Goal: Task Accomplishment & Management: Manage account settings

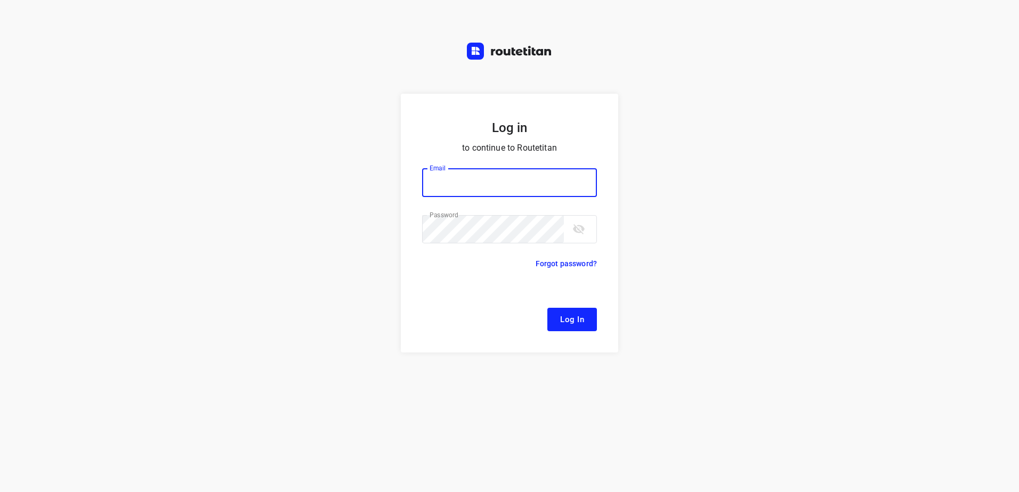
type input "remco@fruitopjewerk.nl"
click at [565, 315] on span "Log In" at bounding box center [572, 320] width 24 height 14
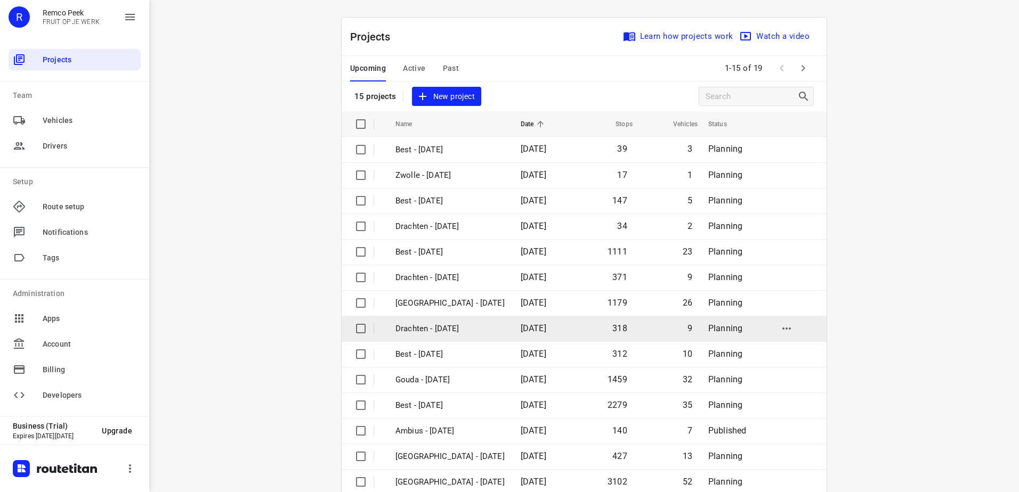
scroll to position [46, 0]
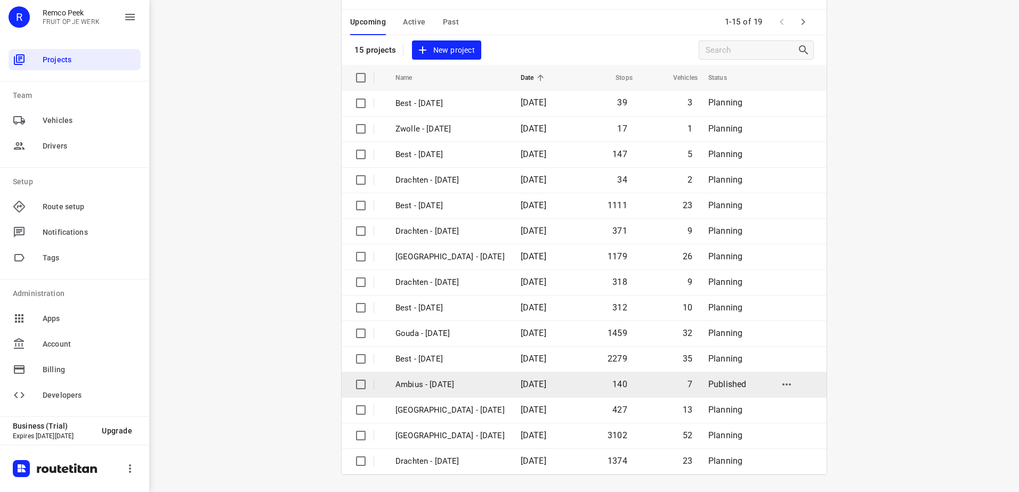
click at [416, 382] on p "Ambius - [DATE]" at bounding box center [449, 385] width 109 height 12
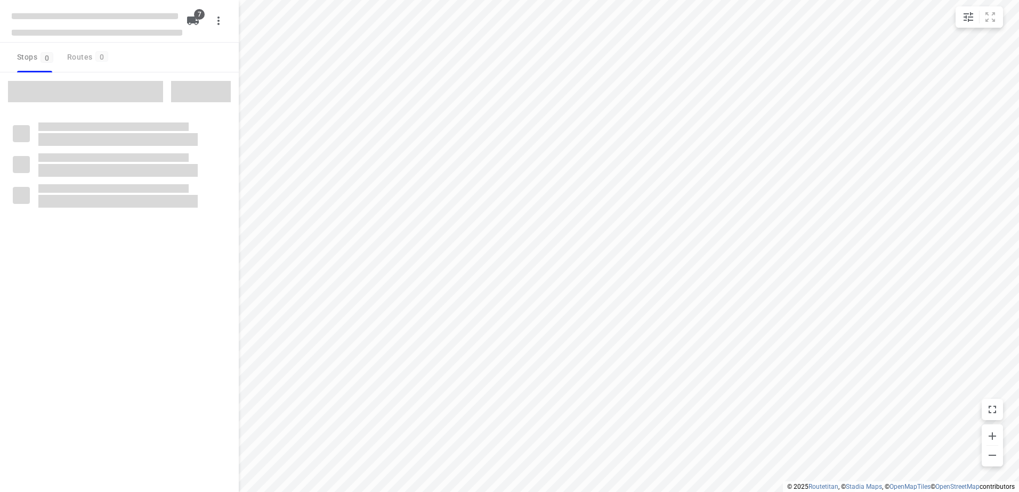
checkbox input "true"
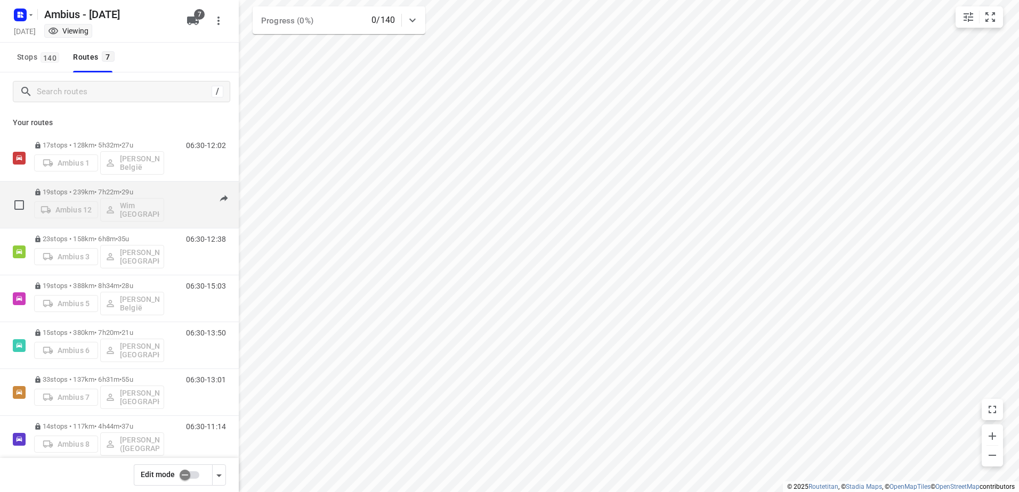
scroll to position [15, 0]
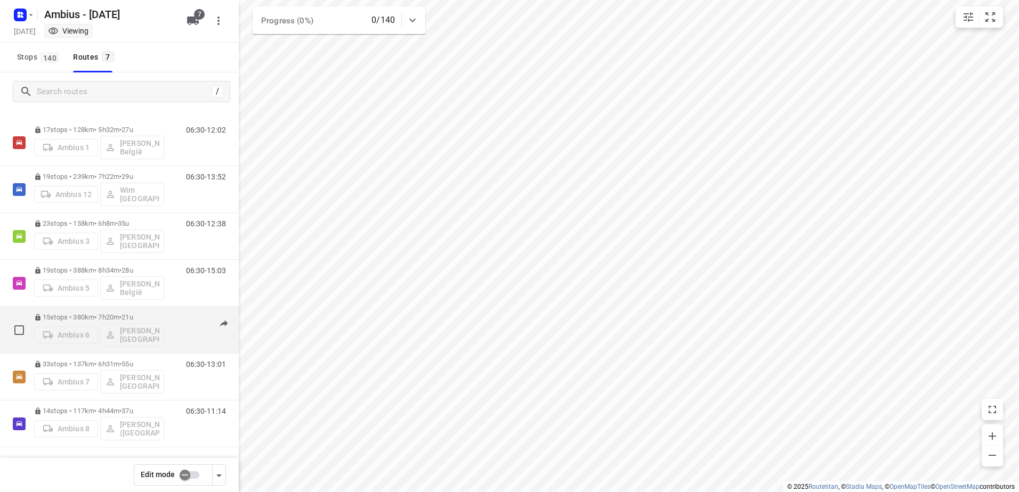
click at [82, 318] on p "15 stops • 380km • 7h20m • 21u" at bounding box center [99, 317] width 130 height 8
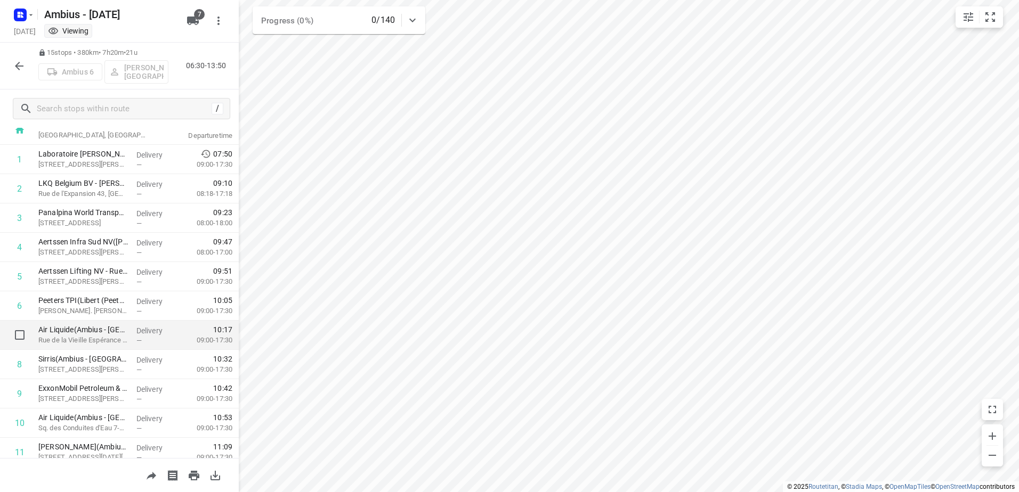
scroll to position [53, 0]
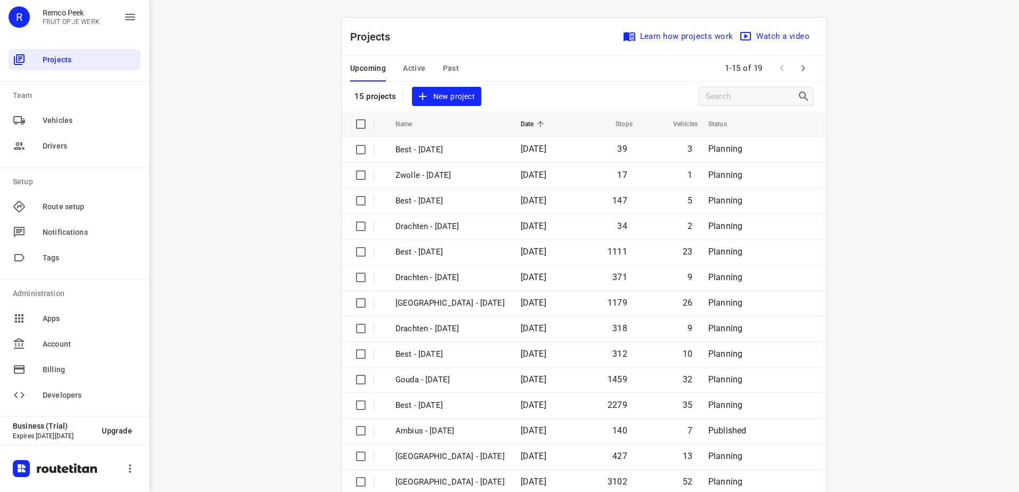
click at [403, 63] on span "Active" at bounding box center [414, 68] width 22 height 13
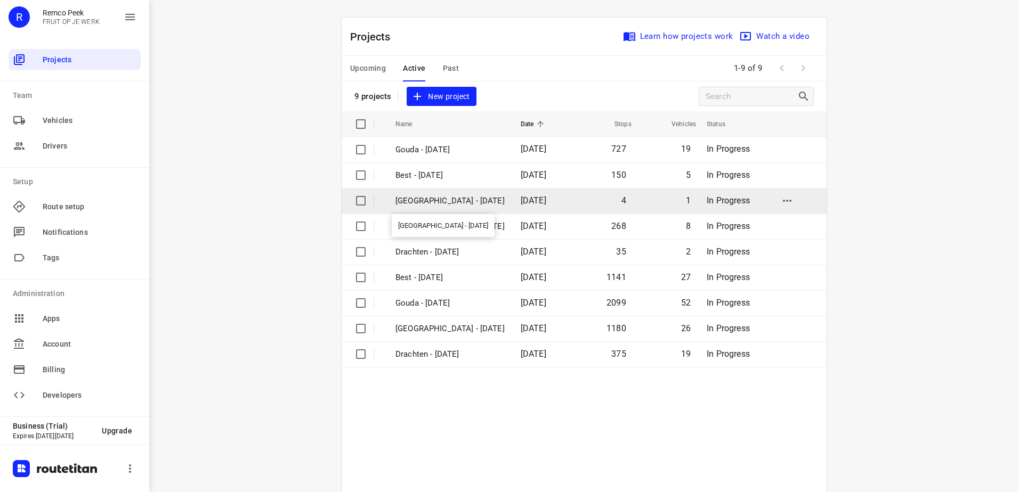
click at [434, 200] on p "Antwerpen - Thursday" at bounding box center [449, 201] width 109 height 12
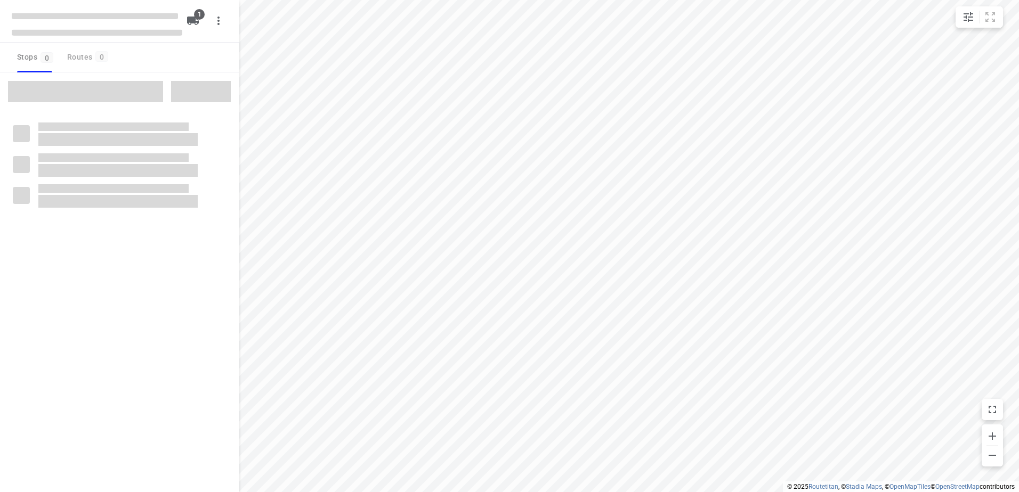
checkbox input "true"
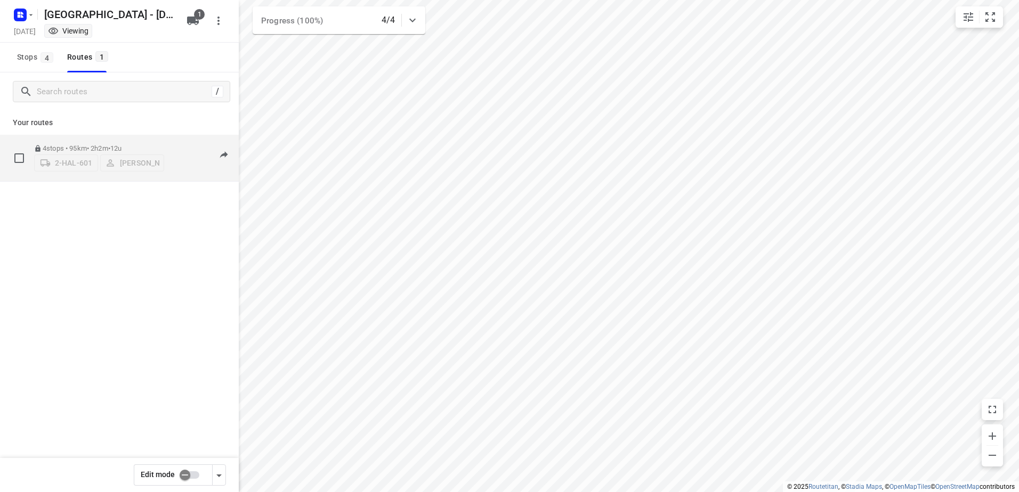
click at [79, 145] on p "4 stops • 95km • 2h2m • 12u" at bounding box center [99, 148] width 130 height 8
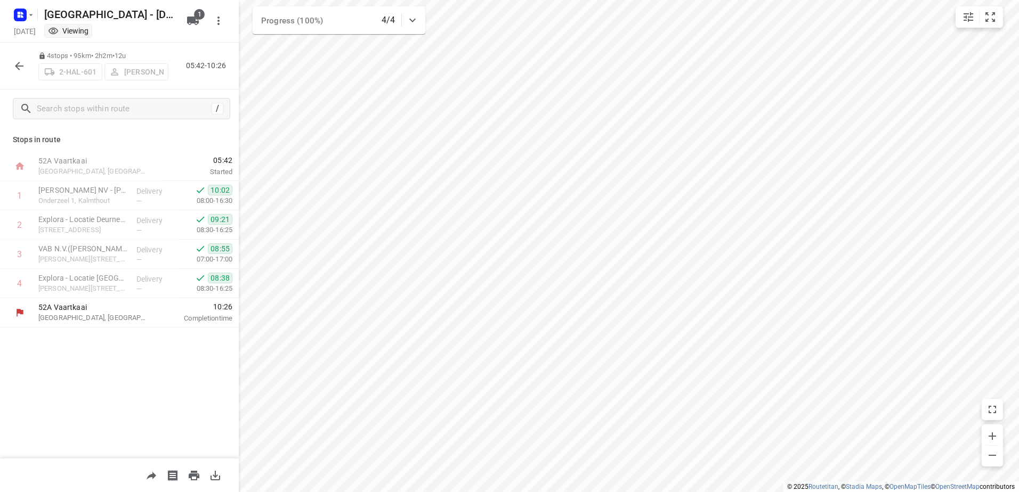
click at [22, 64] on icon "button" at bounding box center [19, 66] width 13 height 13
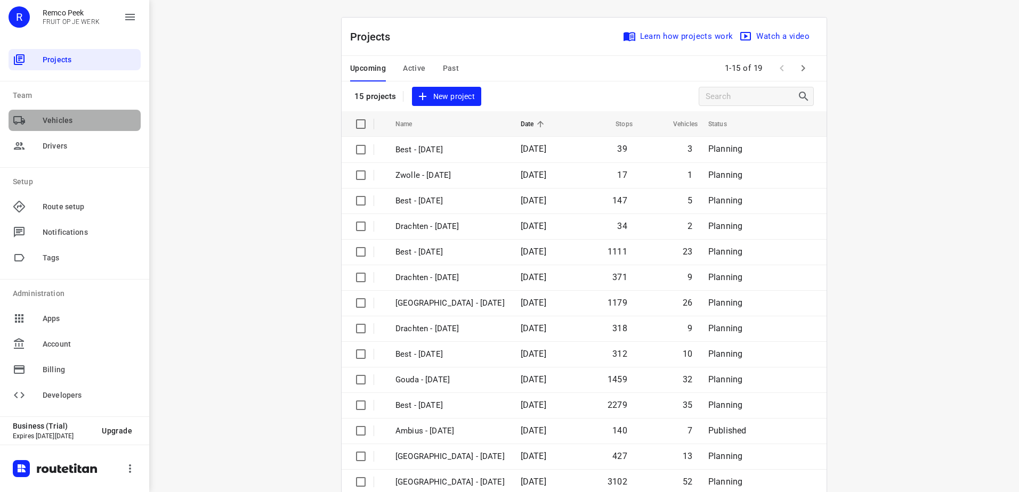
click at [75, 118] on span "Vehicles" at bounding box center [90, 120] width 94 height 11
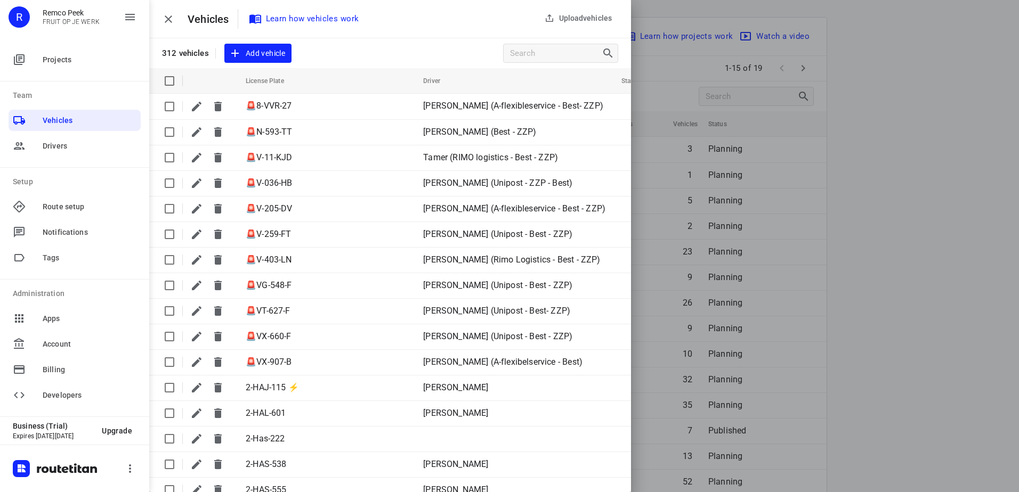
click at [58, 22] on p "FRUIT OP JE WERK" at bounding box center [71, 21] width 57 height 7
click at [51, 17] on div "Remco Peek FRUIT OP JE WERK" at bounding box center [65, 17] width 70 height 17
click at [63, 18] on div "Remco Peek FRUIT OP JE WERK" at bounding box center [65, 17] width 70 height 17
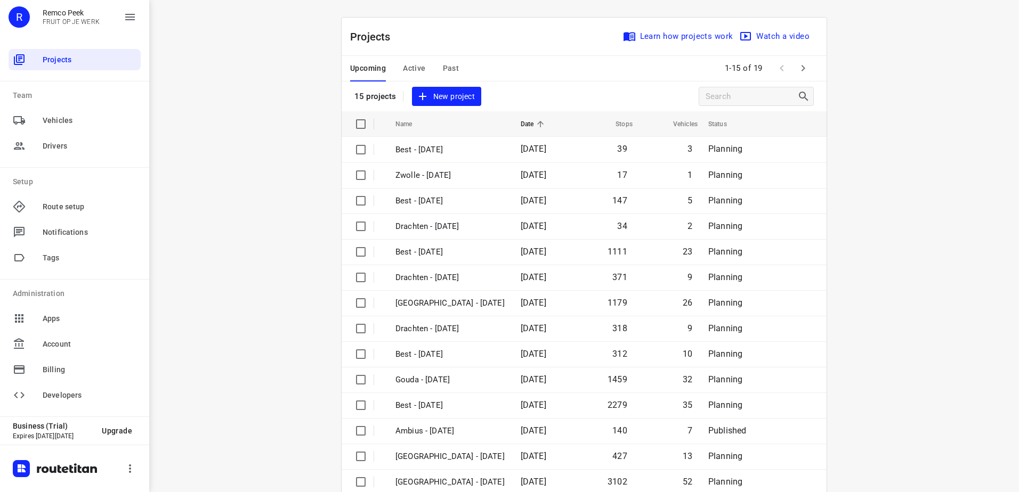
click at [65, 22] on p "FRUIT OP JE WERK" at bounding box center [71, 21] width 57 height 7
click at [22, 18] on div "R" at bounding box center [19, 16] width 21 height 21
click at [419, 72] on span "Active" at bounding box center [414, 68] width 22 height 13
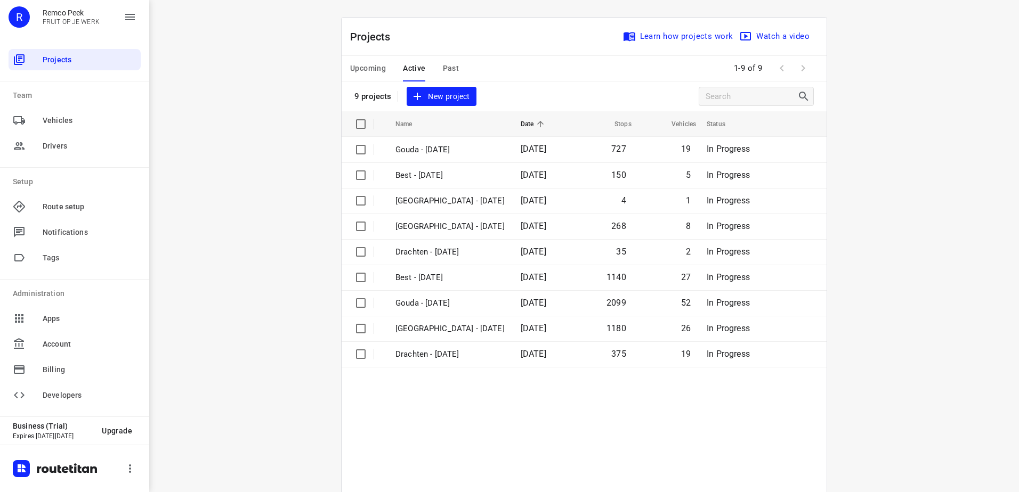
click at [373, 66] on span "Upcoming" at bounding box center [368, 68] width 36 height 13
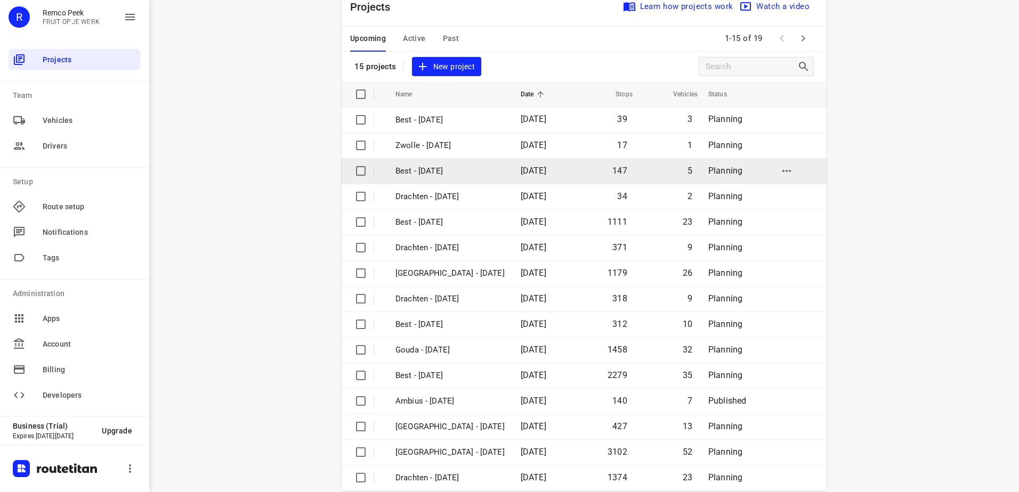
scroll to position [46, 0]
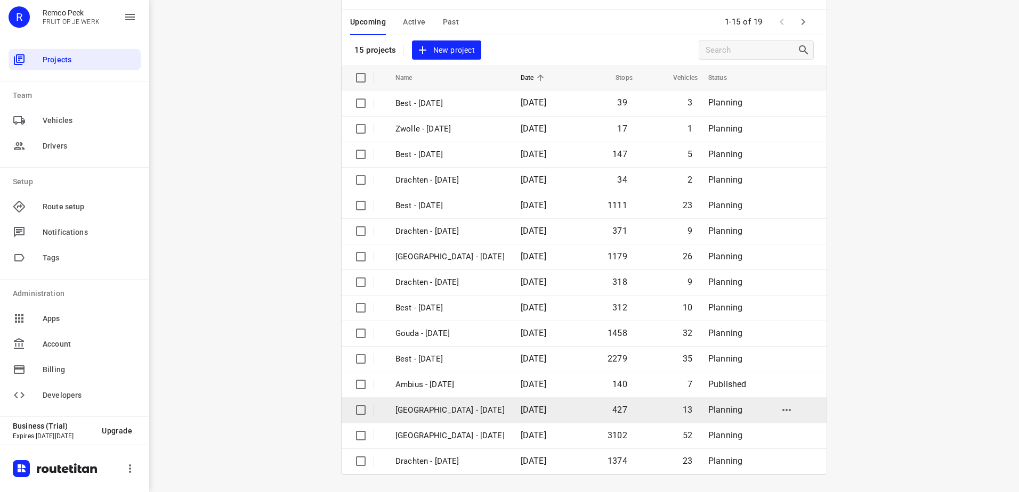
click at [446, 401] on td "[GEOGRAPHIC_DATA] - [DATE]" at bounding box center [448, 411] width 127 height 26
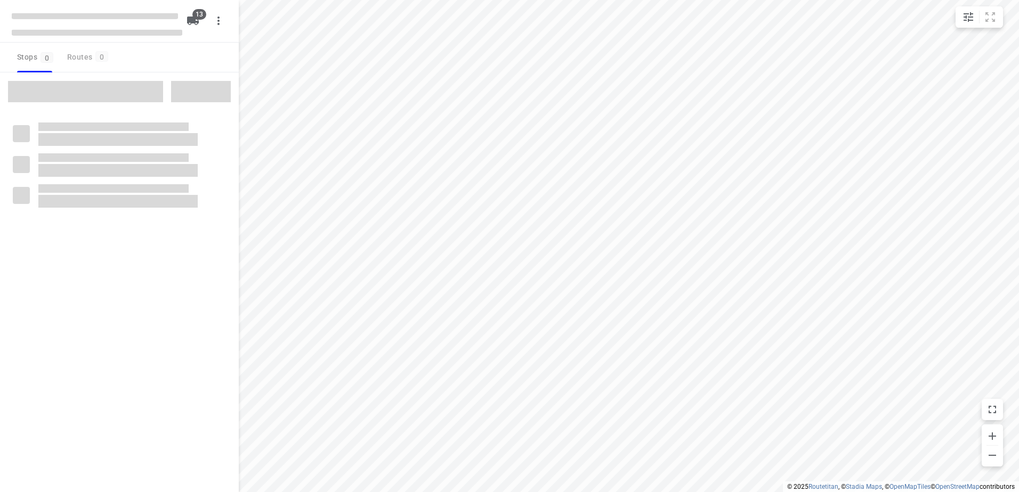
checkbox input "true"
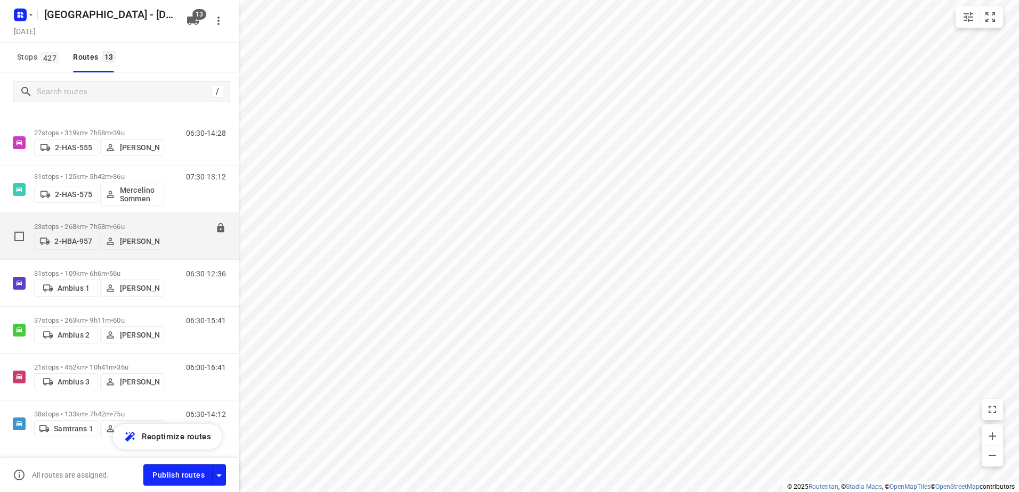
scroll to position [213, 0]
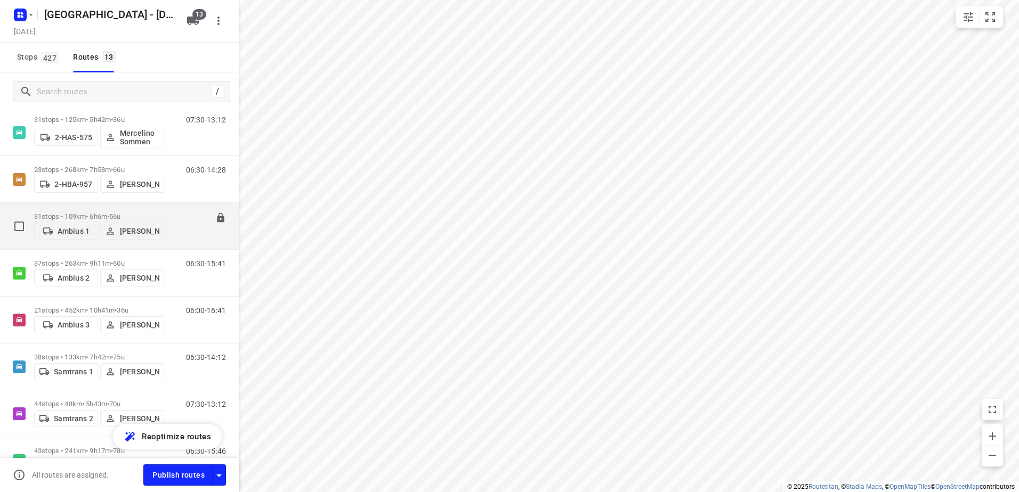
click at [74, 216] on p "31 stops • 109km • 6h6m • 56u" at bounding box center [99, 217] width 130 height 8
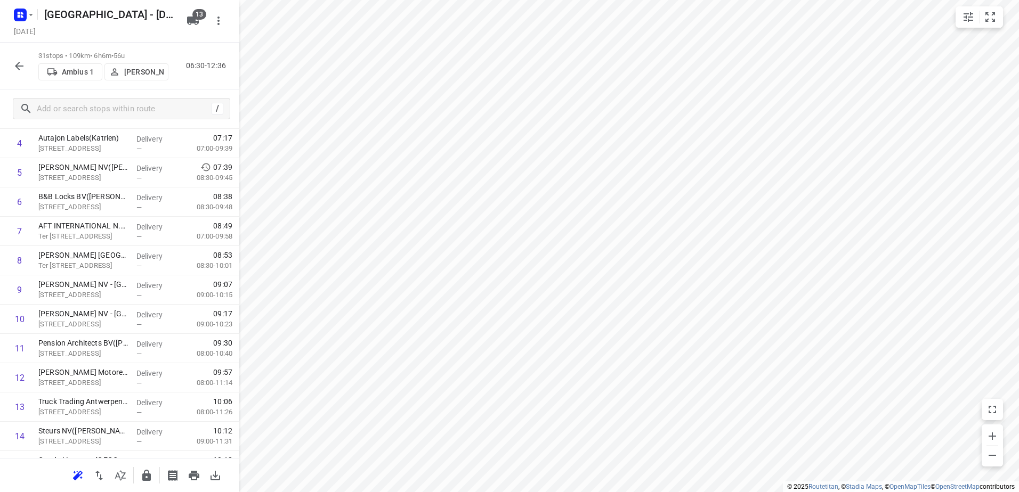
scroll to position [266, 0]
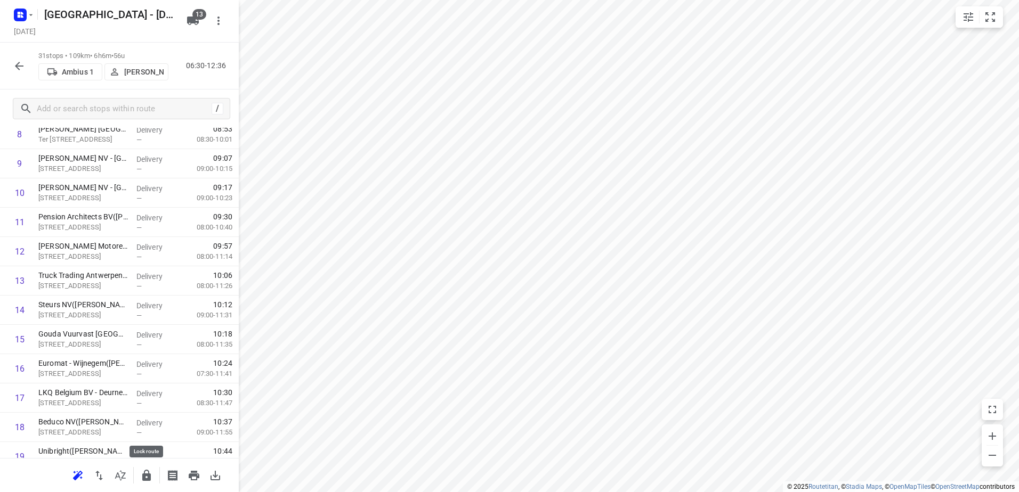
click at [147, 474] on icon "button" at bounding box center [146, 475] width 9 height 11
drag, startPoint x: 22, startPoint y: 338, endPoint x: 26, endPoint y: 327, distance: 12.3
click at [16, 69] on icon "button" at bounding box center [19, 66] width 13 height 13
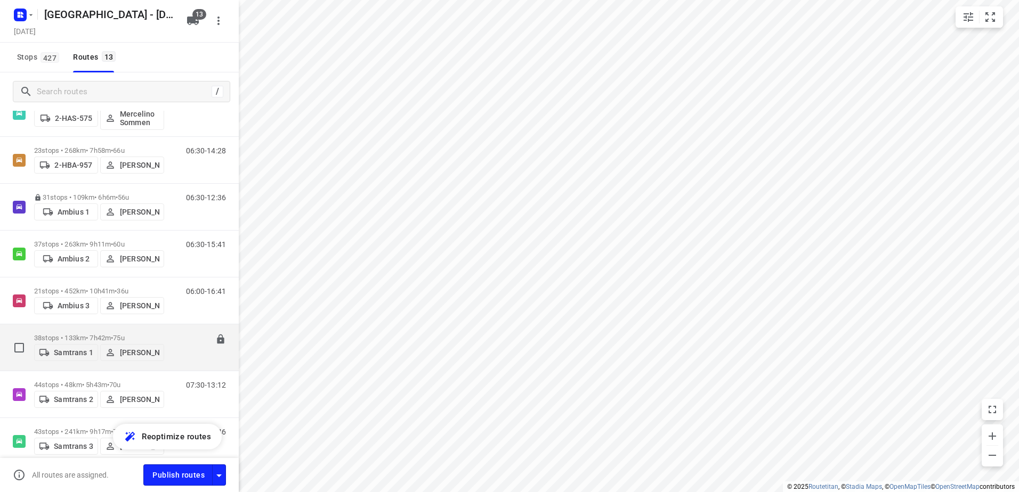
scroll to position [222, 0]
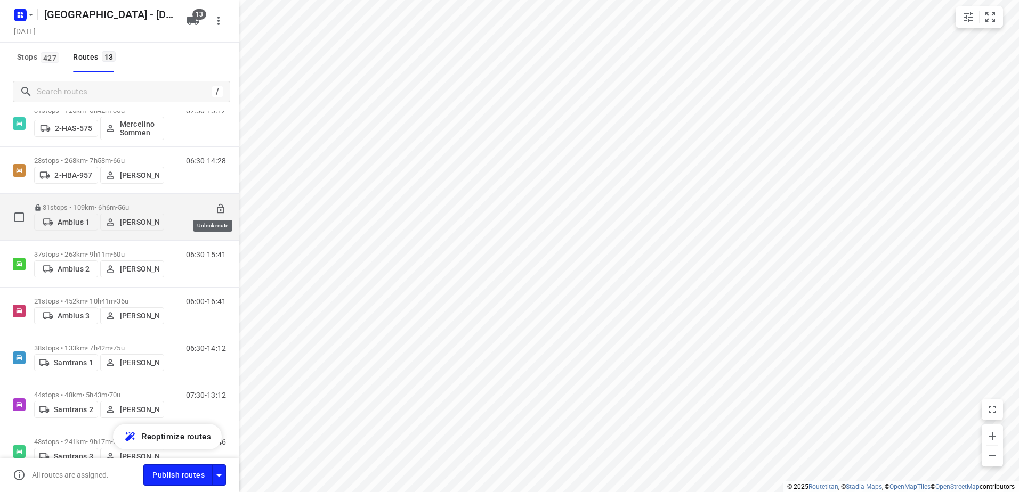
click at [217, 204] on icon at bounding box center [220, 209] width 7 height 10
click at [63, 205] on p "31 stops • 109km • 6h6m • 56u" at bounding box center [99, 208] width 130 height 8
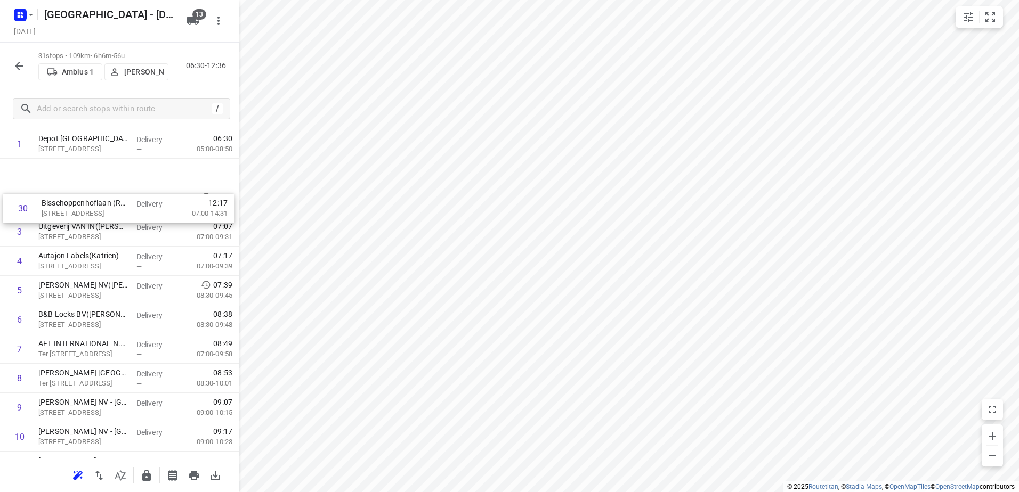
scroll to position [0, 0]
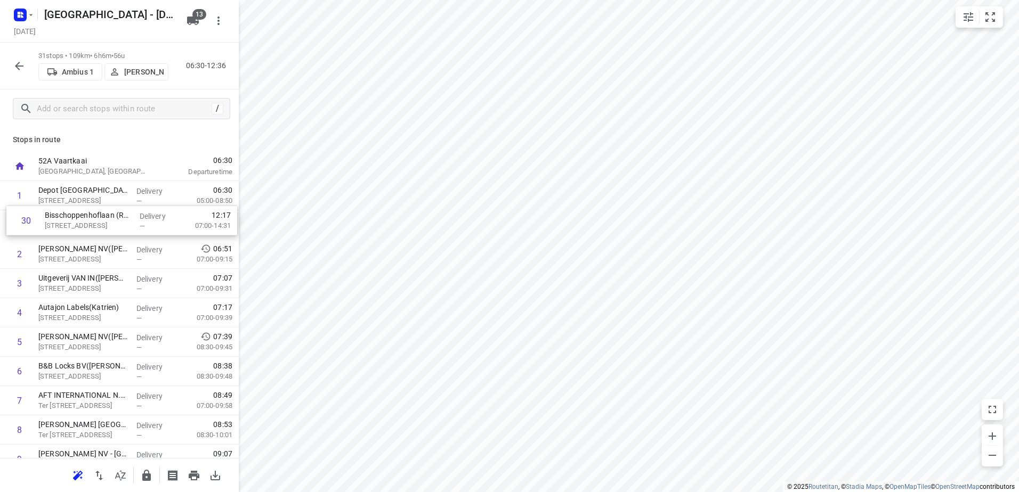
drag, startPoint x: 93, startPoint y: 384, endPoint x: 100, endPoint y: 215, distance: 169.1
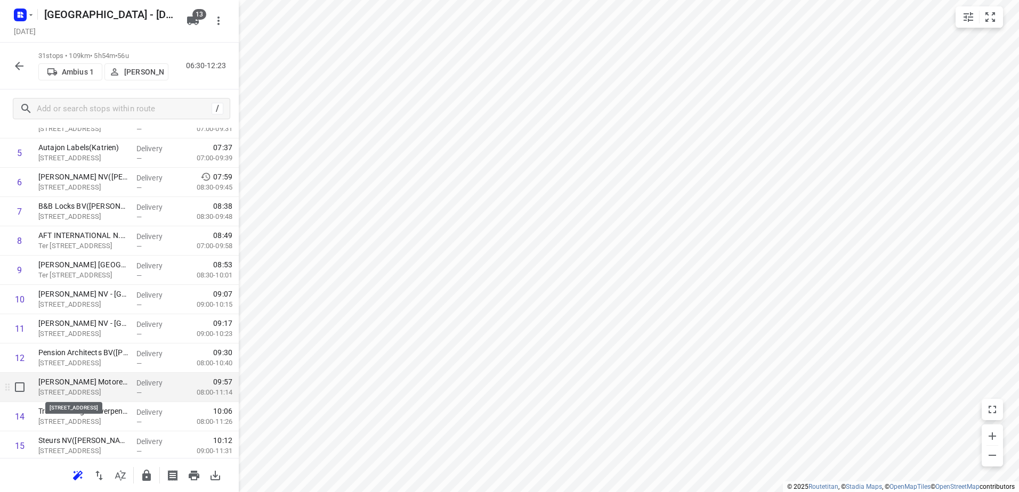
scroll to position [213, 0]
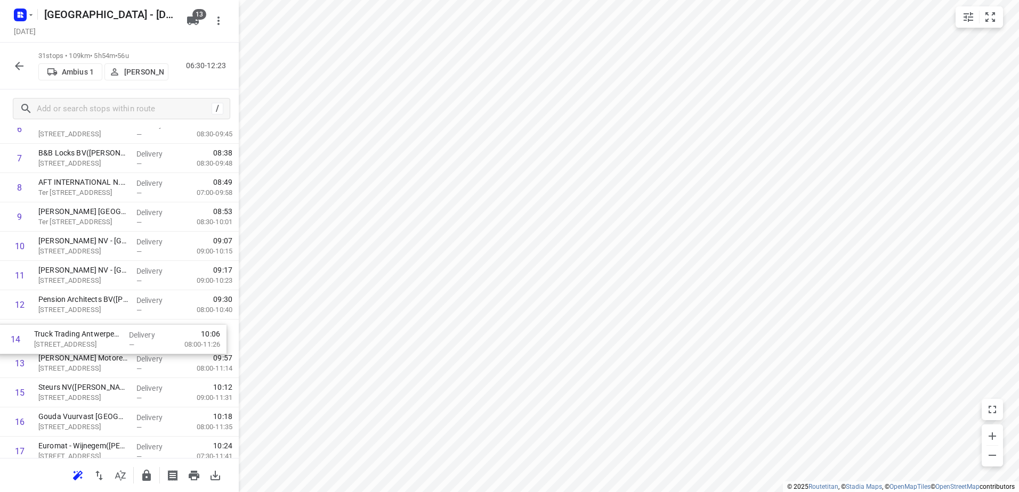
drag, startPoint x: 86, startPoint y: 363, endPoint x: 82, endPoint y: 336, distance: 28.0
click at [82, 336] on div "1 Depot België(Depot België) Vaartkaai 52A, Antwerpen Delivery — 06:30 05:00-08…" at bounding box center [119, 422] width 239 height 909
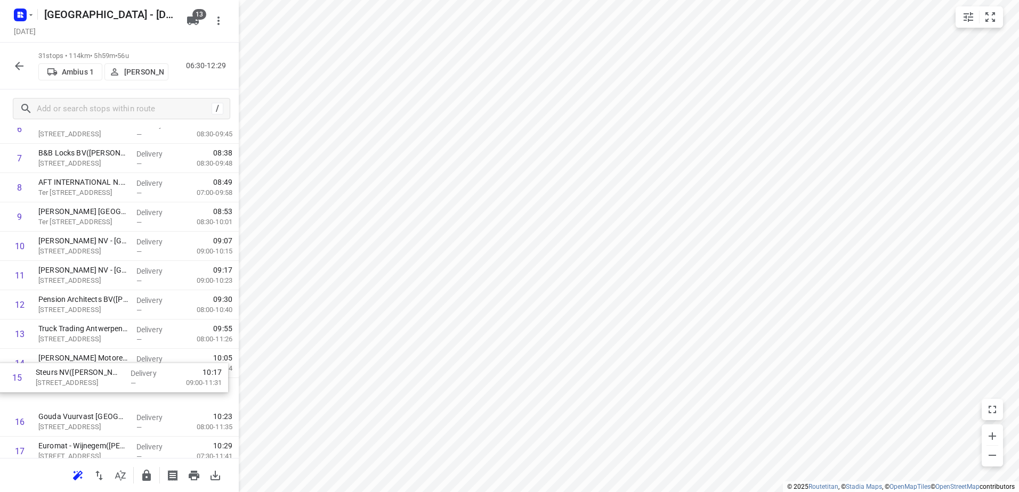
scroll to position [216, 0]
drag, startPoint x: 85, startPoint y: 390, endPoint x: 79, endPoint y: 350, distance: 39.8
click at [79, 350] on div "1 Depot België(Depot België) Vaartkaai 52A, Antwerpen Delivery — 06:30 05:00-08…" at bounding box center [119, 419] width 239 height 909
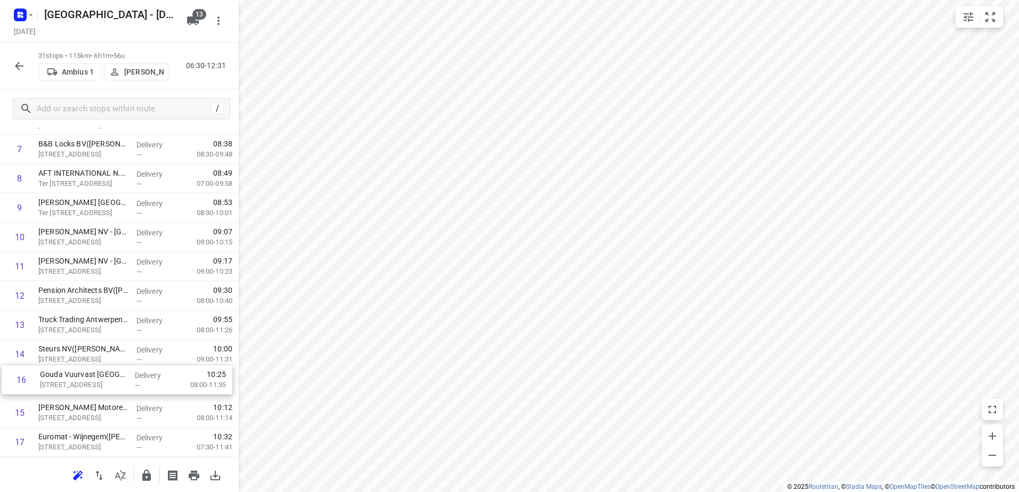
scroll to position [229, 0]
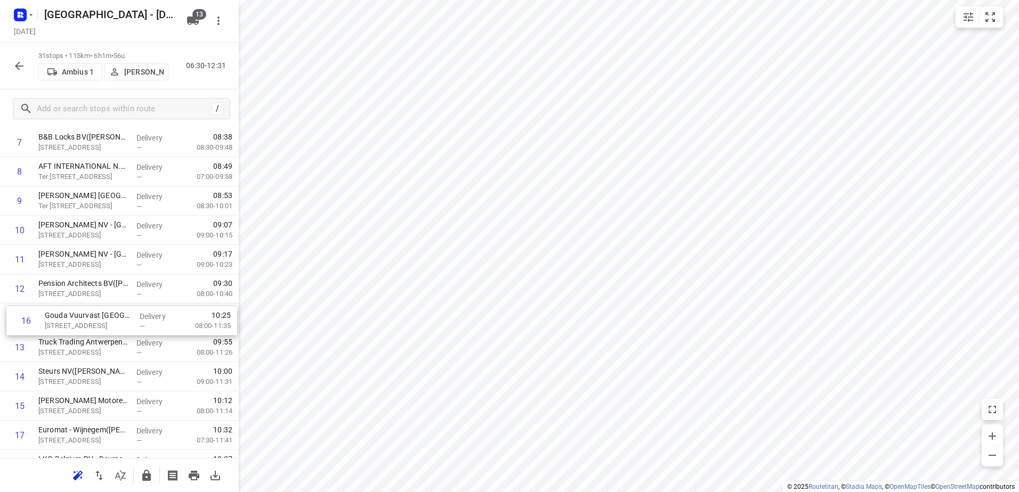
drag, startPoint x: 80, startPoint y: 418, endPoint x: 86, endPoint y: 315, distance: 103.0
click at [86, 315] on div "1 Depot België(Depot België) Vaartkaai 52A, Antwerpen Delivery — 06:30 05:00-08…" at bounding box center [119, 406] width 239 height 909
drag, startPoint x: 98, startPoint y: 378, endPoint x: 94, endPoint y: 354, distance: 23.7
click at [94, 354] on div "1 Depot België(Depot België) Vaartkaai 52A, Antwerpen Delivery — 06:30 05:00-08…" at bounding box center [119, 406] width 239 height 909
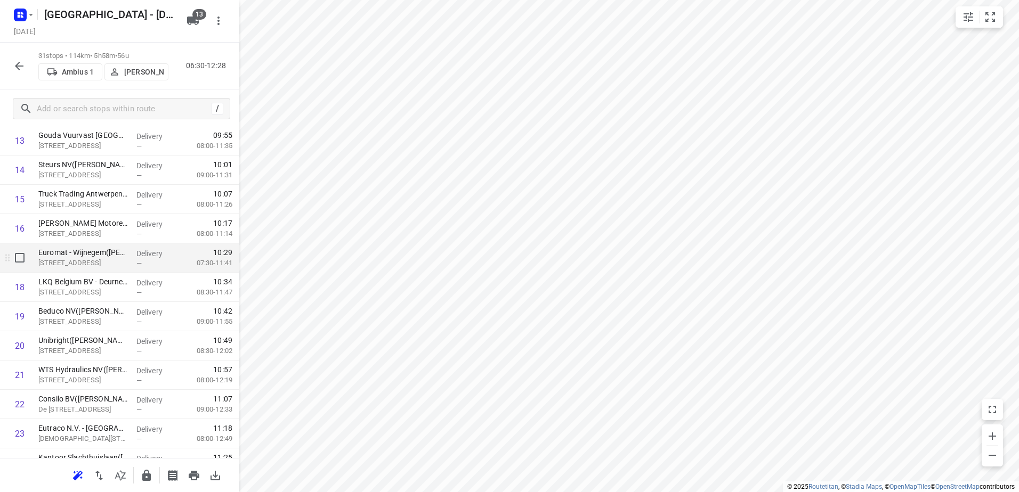
scroll to position [389, 0]
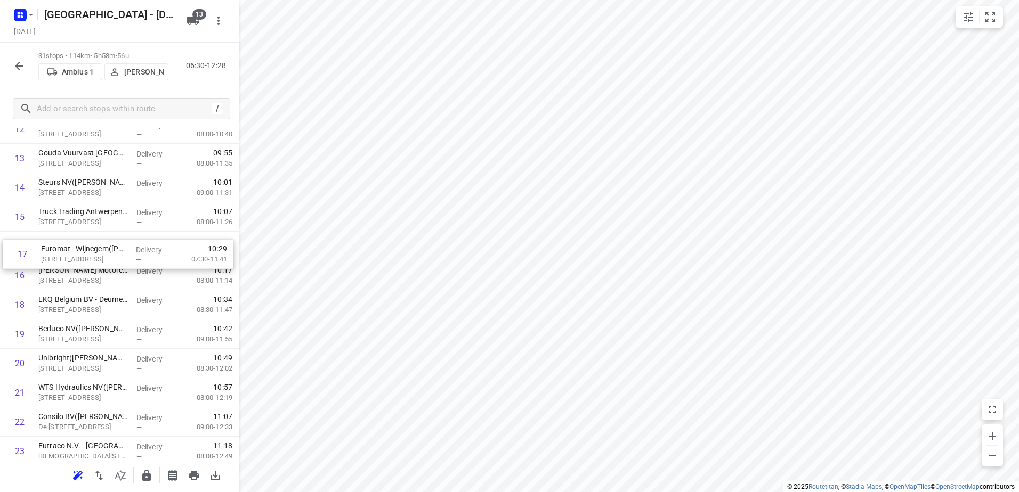
drag, startPoint x: 87, startPoint y: 277, endPoint x: 87, endPoint y: 249, distance: 27.2
click at [88, 249] on div "1 Depot België(Depot België) Vaartkaai 52A, Antwerpen Delivery — 06:30 05:00-08…" at bounding box center [119, 246] width 239 height 909
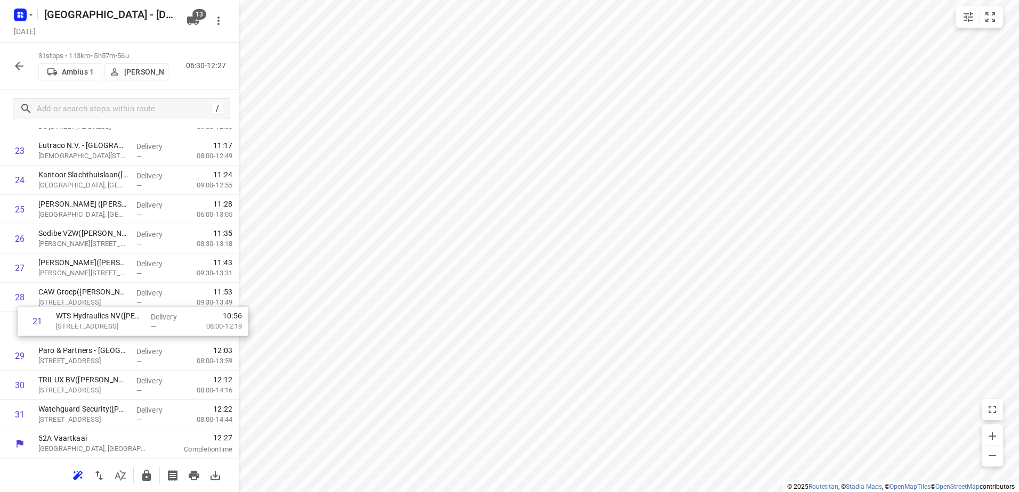
scroll to position [661, 0]
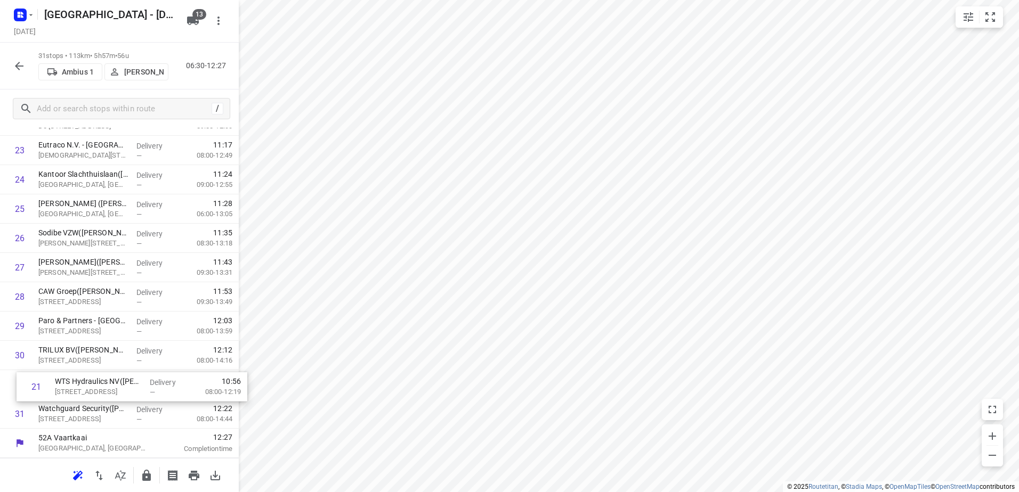
drag, startPoint x: 75, startPoint y: 173, endPoint x: 94, endPoint y: 391, distance: 218.8
drag, startPoint x: 97, startPoint y: 336, endPoint x: 96, endPoint y: 386, distance: 50.6
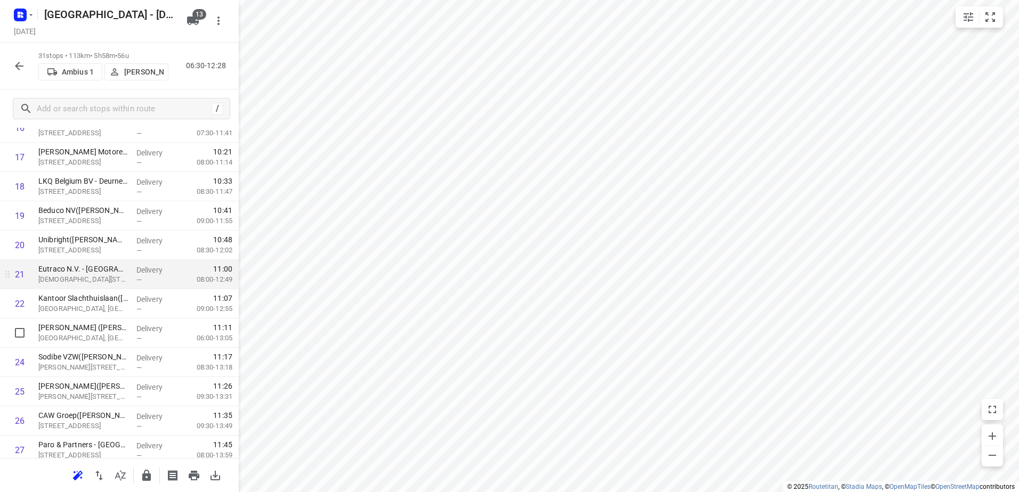
scroll to position [533, 0]
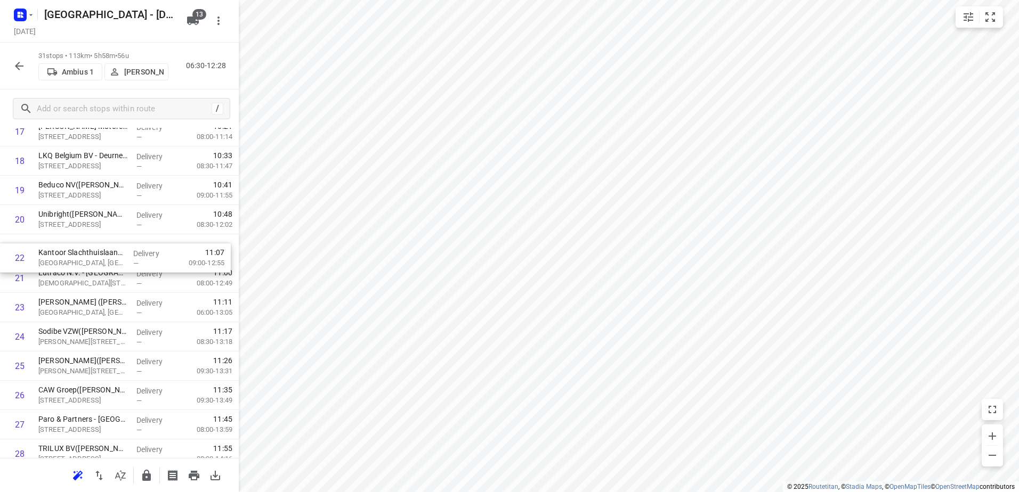
drag, startPoint x: 98, startPoint y: 282, endPoint x: 97, endPoint y: 260, distance: 22.9
click at [97, 260] on div "1 Depot België(Depot België) Vaartkaai 52A, Antwerpen Delivery — 06:30 05:00-08…" at bounding box center [119, 102] width 239 height 909
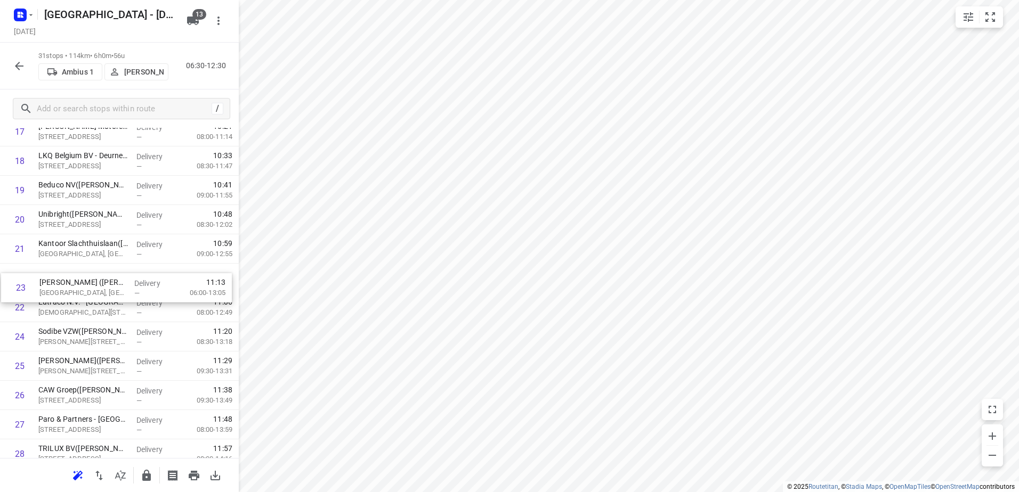
drag, startPoint x: 84, startPoint y: 302, endPoint x: 85, endPoint y: 277, distance: 25.6
click at [85, 277] on div "1 Depot België(Depot België) Vaartkaai 52A, Antwerpen Delivery — 06:30 05:00-08…" at bounding box center [119, 102] width 239 height 909
drag, startPoint x: 91, startPoint y: 280, endPoint x: 91, endPoint y: 259, distance: 20.8
click at [91, 259] on div "1 Depot België(Depot België) Vaartkaai 52A, Antwerpen Delivery — 06:30 05:00-08…" at bounding box center [119, 102] width 239 height 909
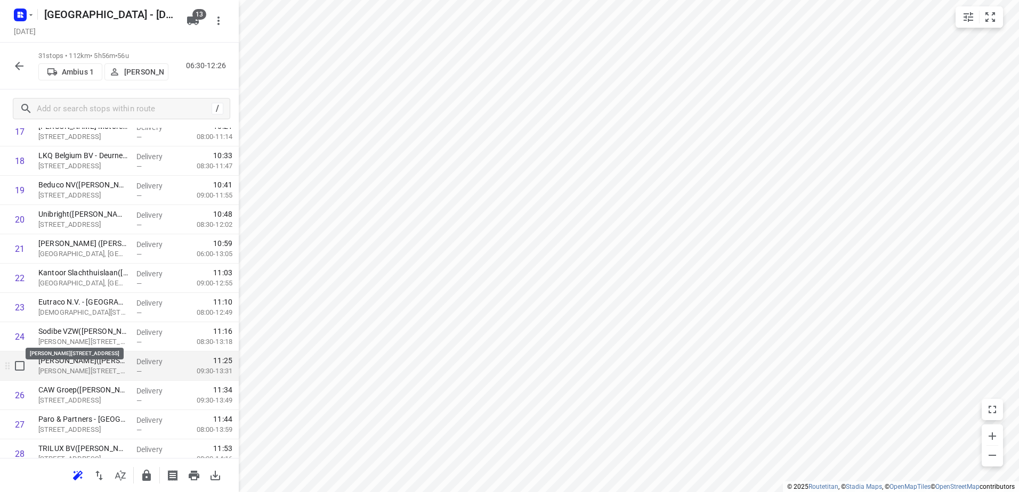
scroll to position [586, 0]
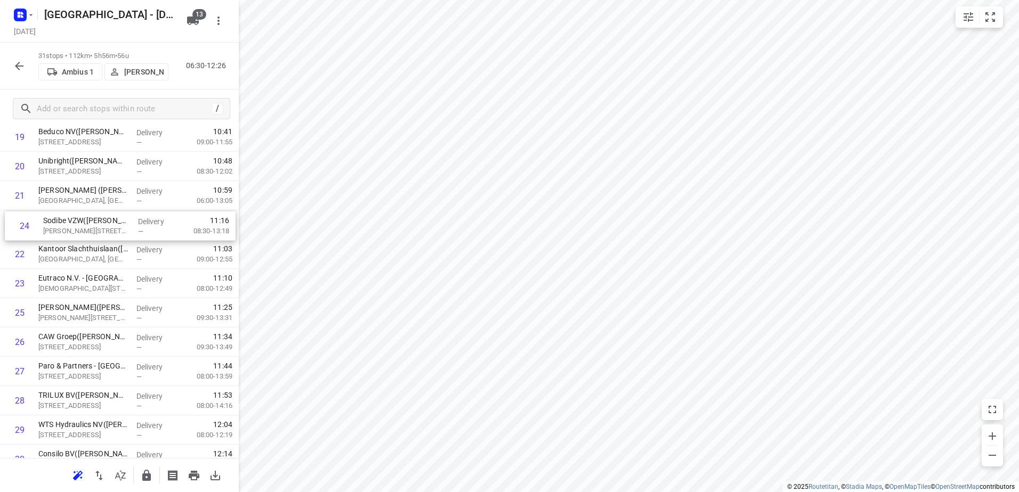
drag, startPoint x: 81, startPoint y: 284, endPoint x: 89, endPoint y: 223, distance: 61.3
click at [89, 223] on div "1 Depot België(Depot België) Vaartkaai 52A, Antwerpen Delivery — 06:30 05:00-08…" at bounding box center [119, 49] width 239 height 909
drag, startPoint x: 89, startPoint y: 223, endPoint x: 95, endPoint y: 273, distance: 49.9
click at [95, 273] on div "1 Depot België(Depot België) Vaartkaai 52A, Antwerpen Delivery — 06:30 05:00-08…" at bounding box center [119, 49] width 239 height 909
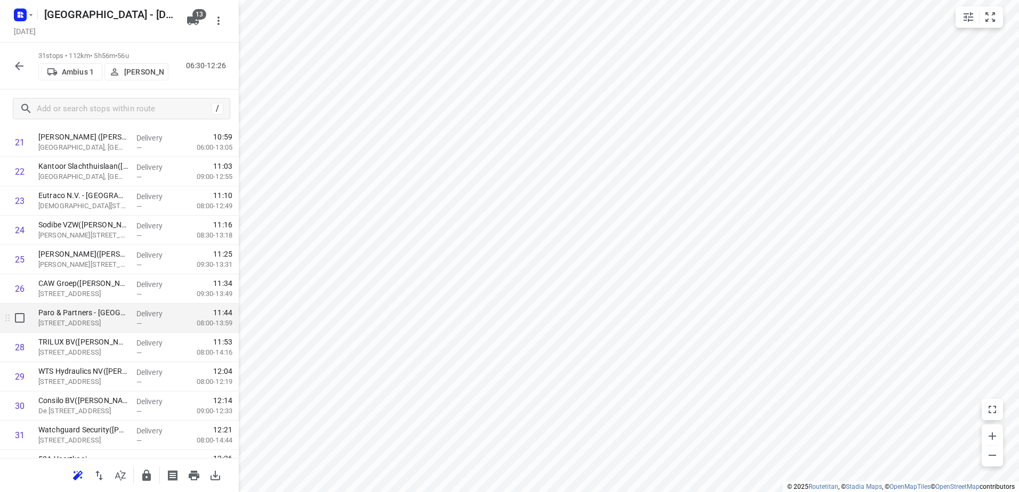
scroll to position [661, 0]
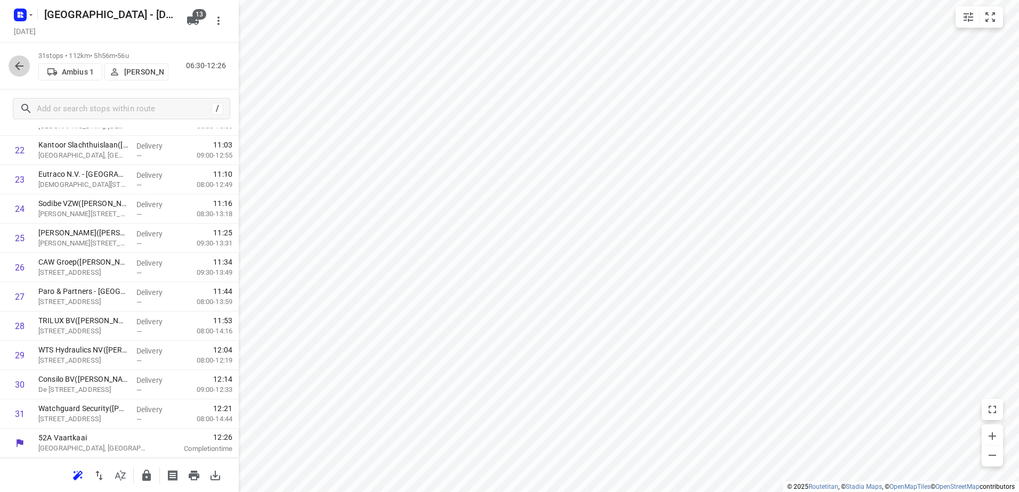
click at [22, 69] on icon "button" at bounding box center [19, 66] width 13 height 13
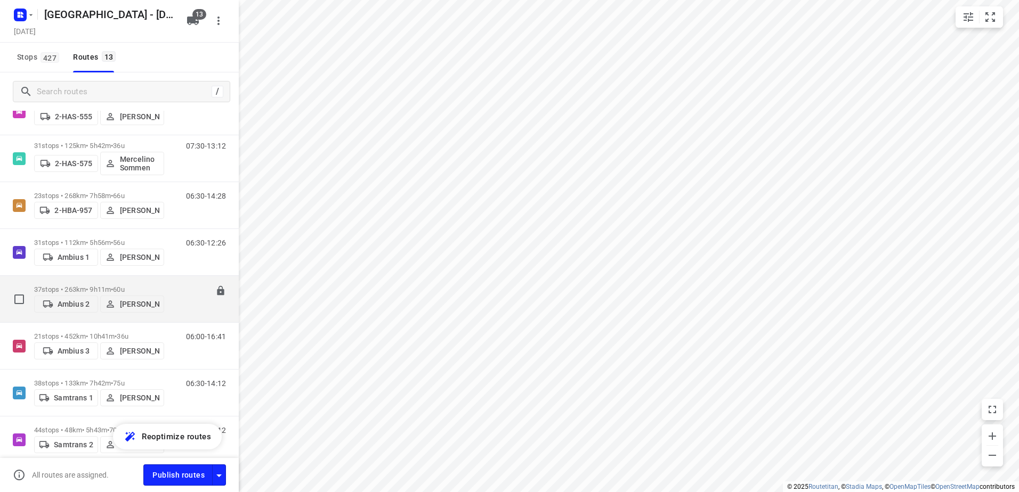
scroll to position [213, 0]
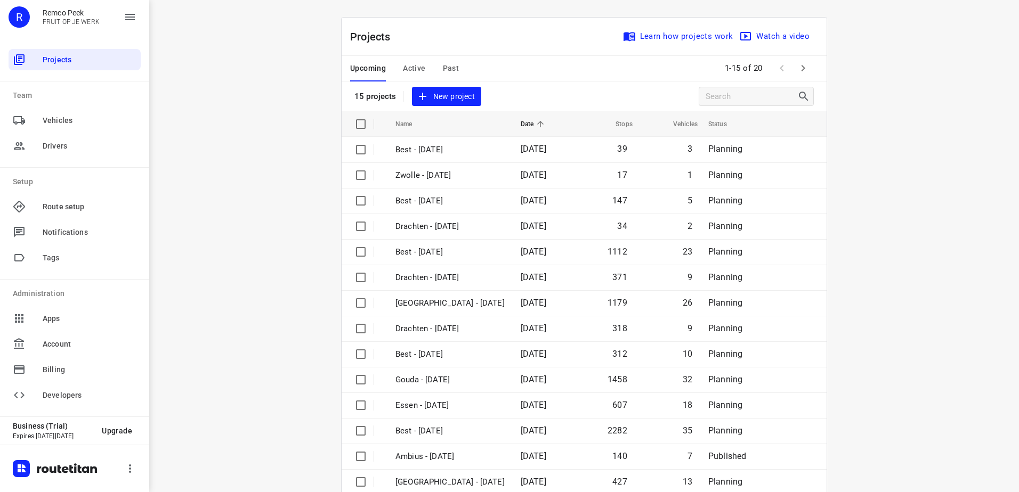
click at [922, 218] on div "i © 2025 Routetitan , © Stadia Maps , © OpenMapTiles © OpenStreetMap contributo…" at bounding box center [584, 246] width 870 height 492
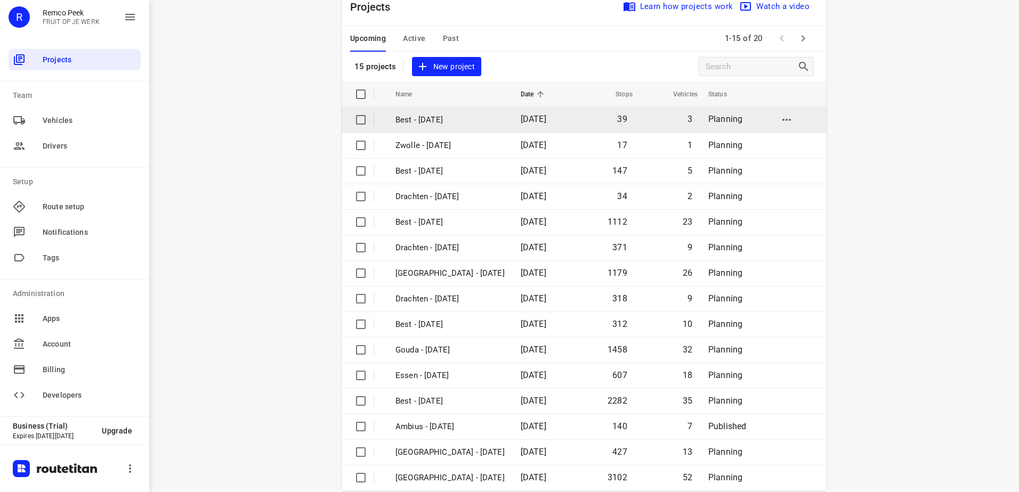
scroll to position [46, 0]
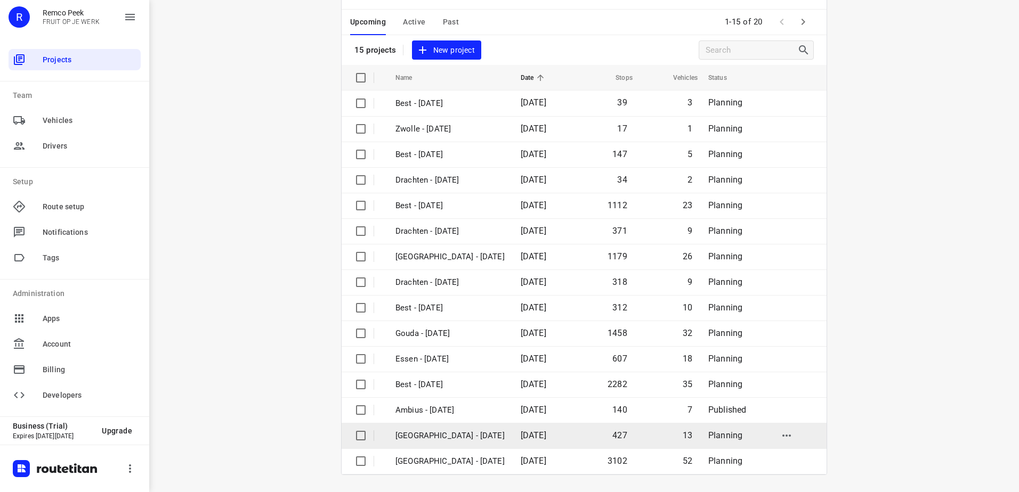
click at [421, 434] on p "[GEOGRAPHIC_DATA] - [DATE]" at bounding box center [449, 436] width 109 height 12
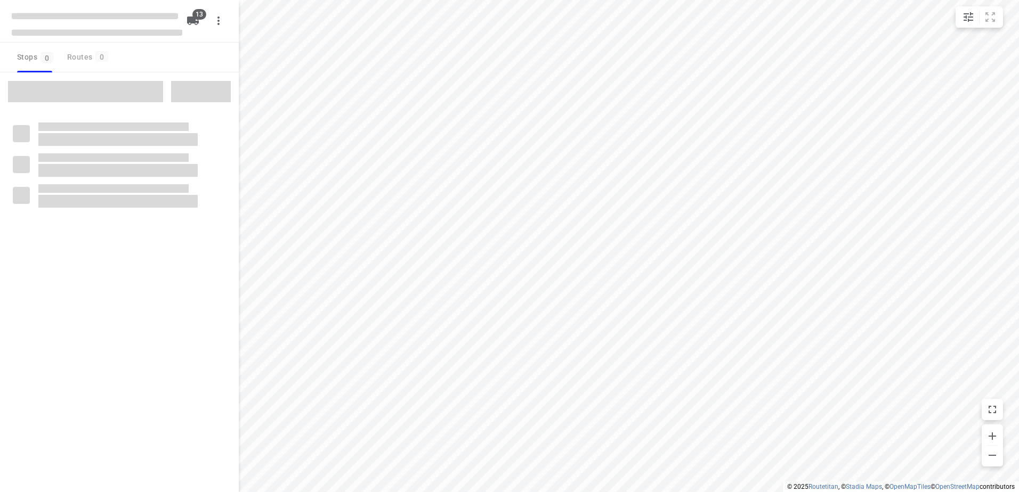
checkbox input "true"
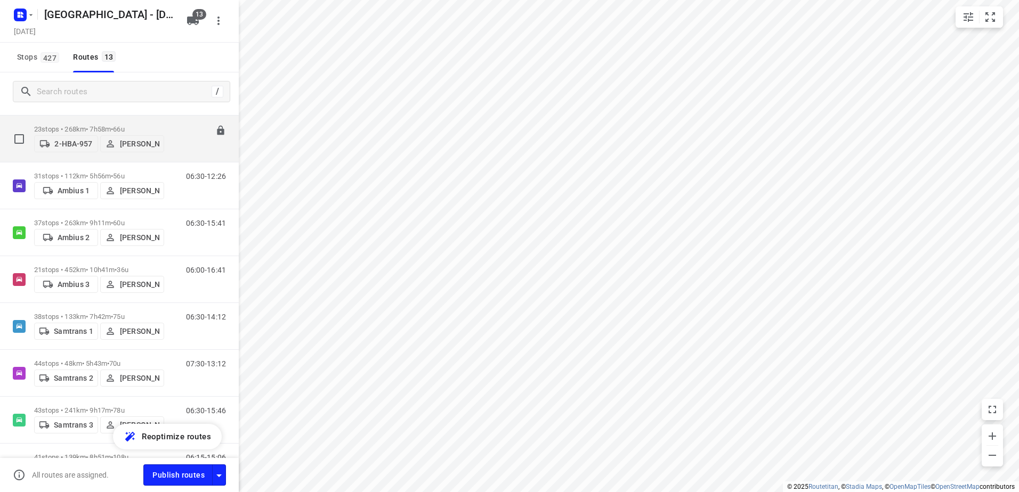
scroll to position [266, 0]
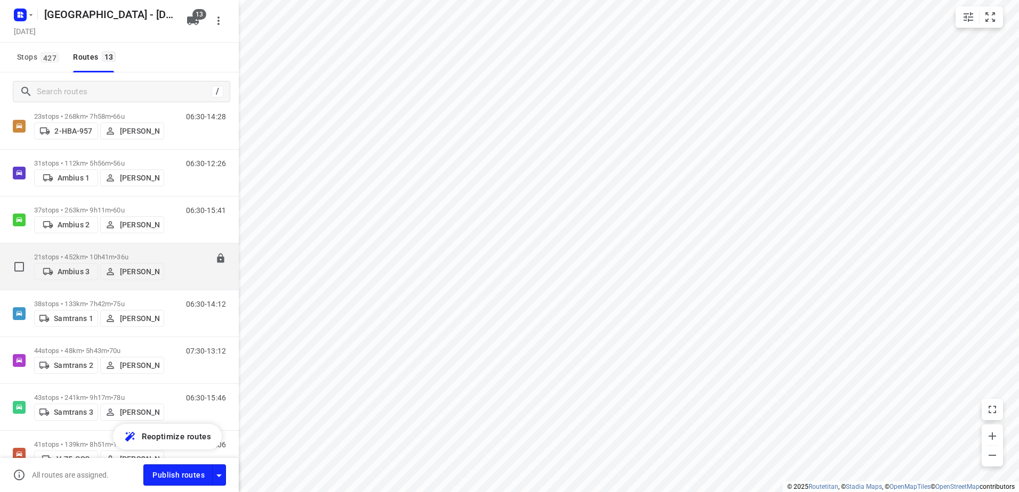
click at [107, 255] on p "21 stops • 452km • 10h41m • 36u" at bounding box center [99, 257] width 130 height 8
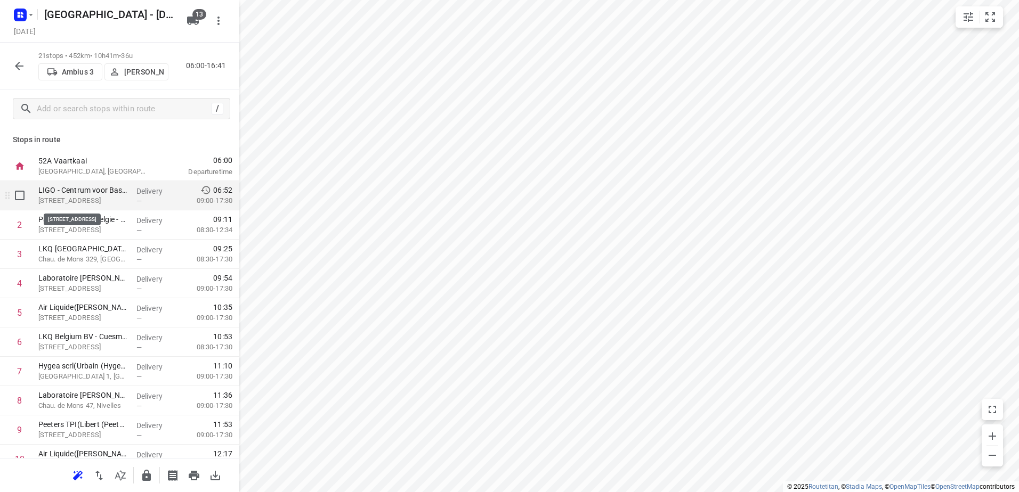
click at [84, 197] on p "[STREET_ADDRESS]" at bounding box center [83, 201] width 90 height 11
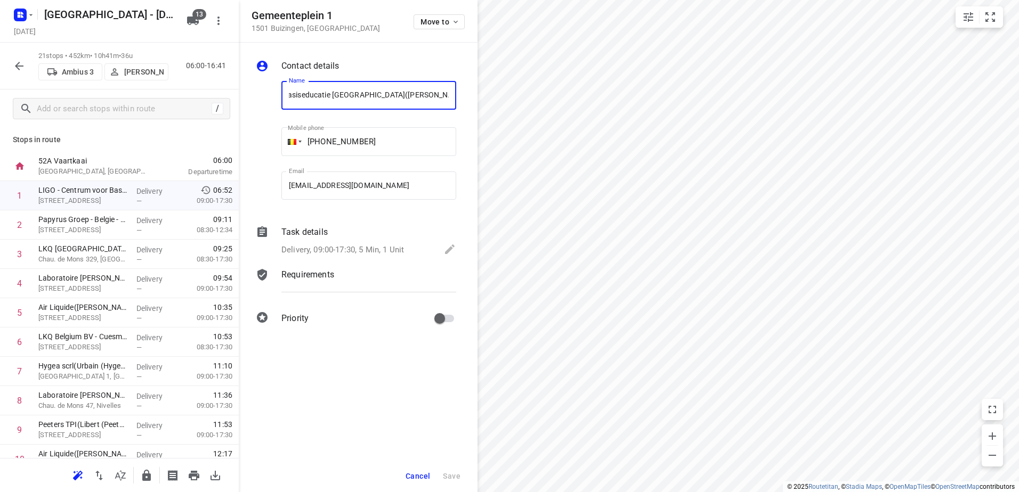
scroll to position [0, 0]
drag, startPoint x: 330, startPoint y: 94, endPoint x: 264, endPoint y: 101, distance: 65.9
click at [264, 101] on div "Name LIGO - Centrum voor Basiseducatie [GEOGRAPHIC_DATA]([PERSON_NAME]) Name Mo…" at bounding box center [356, 142] width 205 height 141
click at [253, 105] on div "Contact details Name LIGO - Centrum voor Basiseducatie [GEOGRAPHIC_DATA]([PERSO…" at bounding box center [358, 194] width 239 height 303
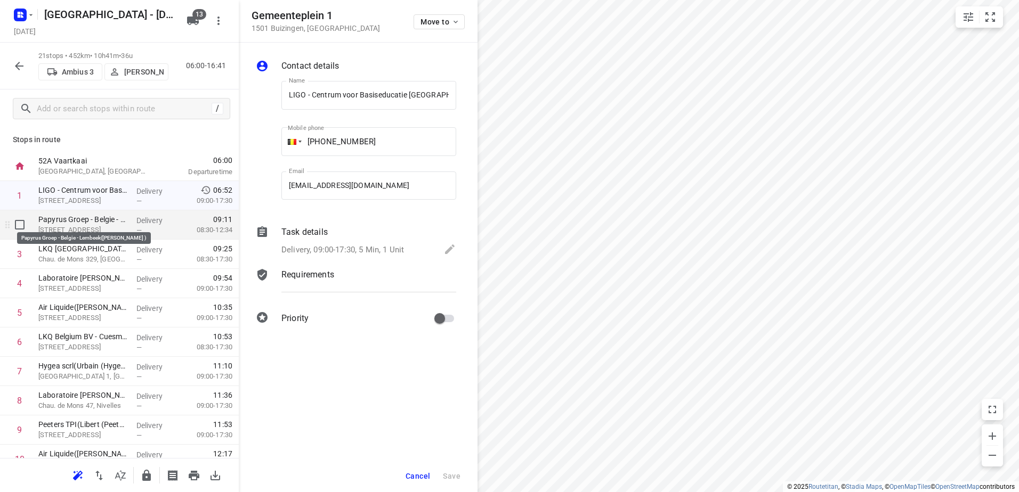
click at [85, 222] on p "Papyrus Groep - Belgie - Lembeek([PERSON_NAME] )" at bounding box center [83, 219] width 90 height 11
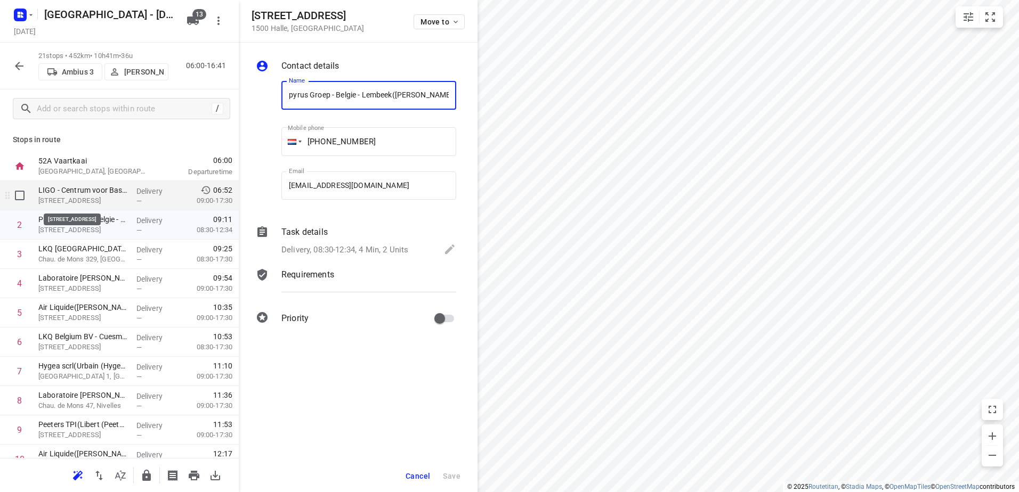
click at [104, 198] on p "[STREET_ADDRESS]" at bounding box center [83, 201] width 90 height 11
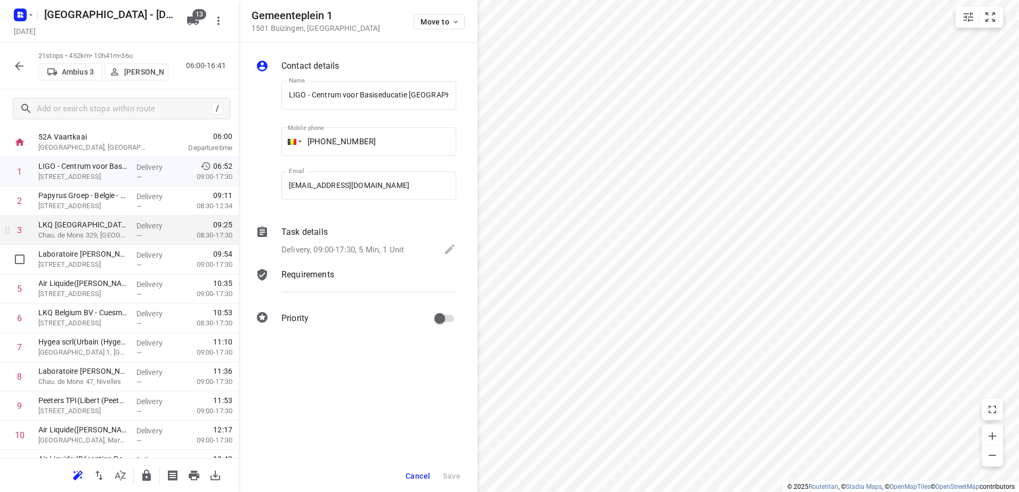
scroll to position [0, 0]
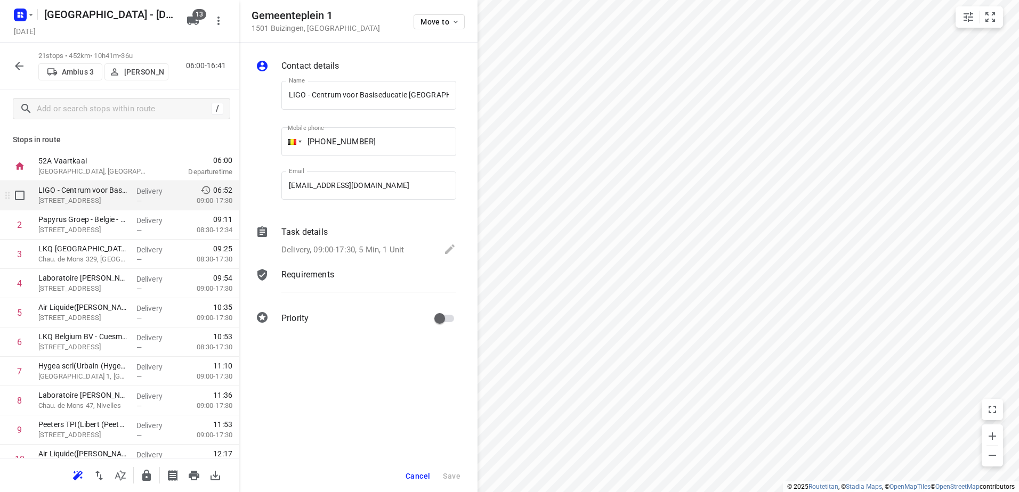
click at [202, 196] on p "09:00-17:30" at bounding box center [206, 201] width 53 height 11
click at [201, 193] on icon at bounding box center [206, 191] width 10 height 8
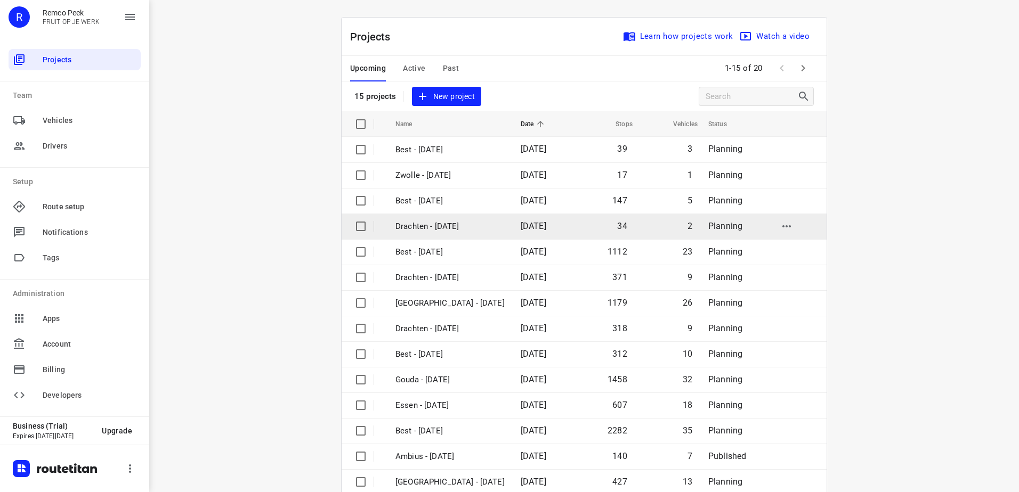
scroll to position [46, 0]
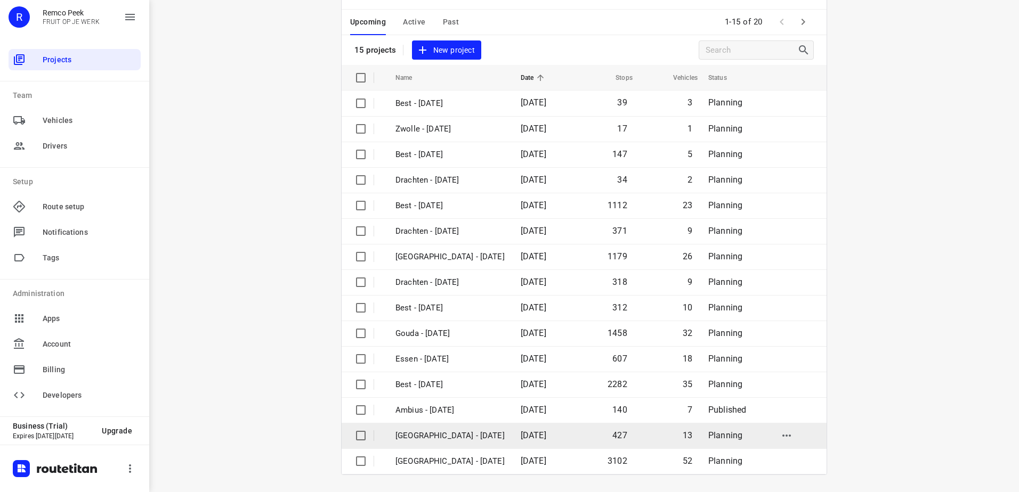
click at [437, 440] on p "[GEOGRAPHIC_DATA] - [DATE]" at bounding box center [449, 436] width 109 height 12
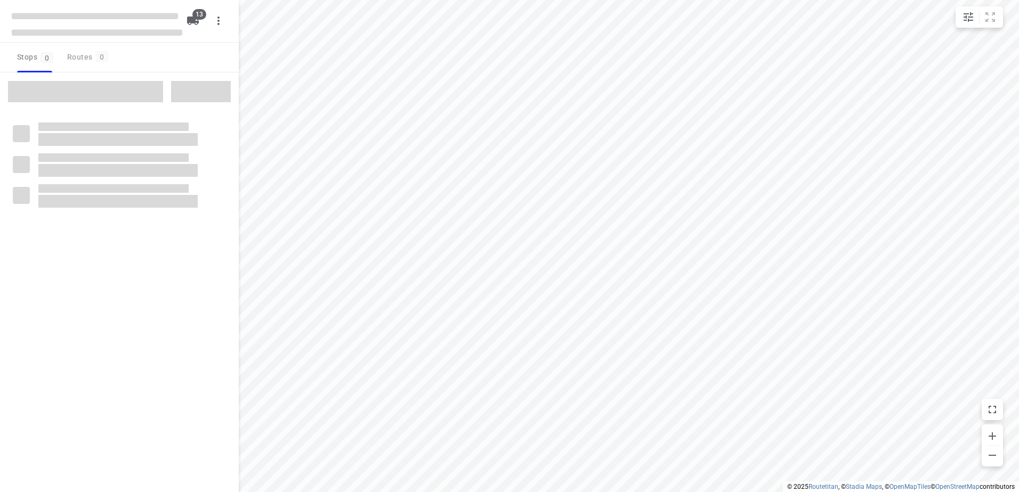
checkbox input "true"
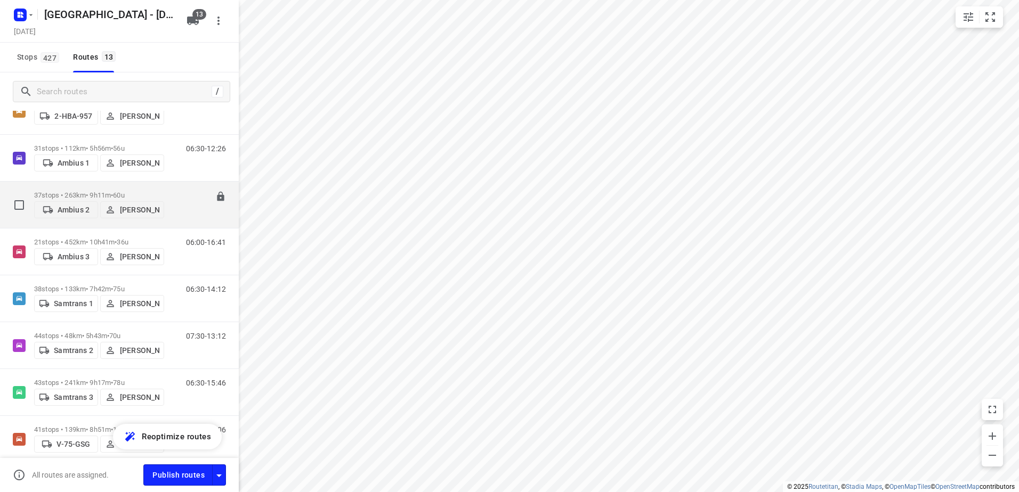
scroll to position [266, 0]
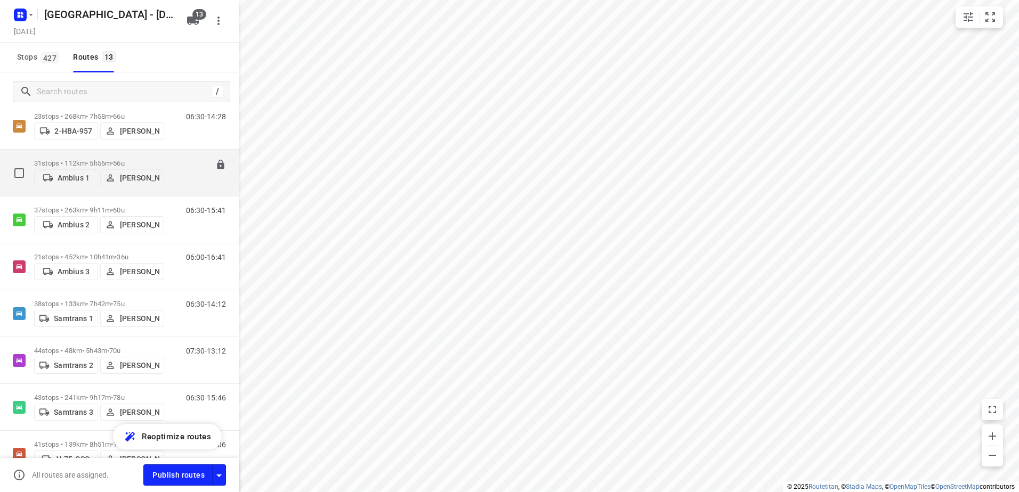
click at [124, 163] on span "56u" at bounding box center [118, 163] width 11 height 8
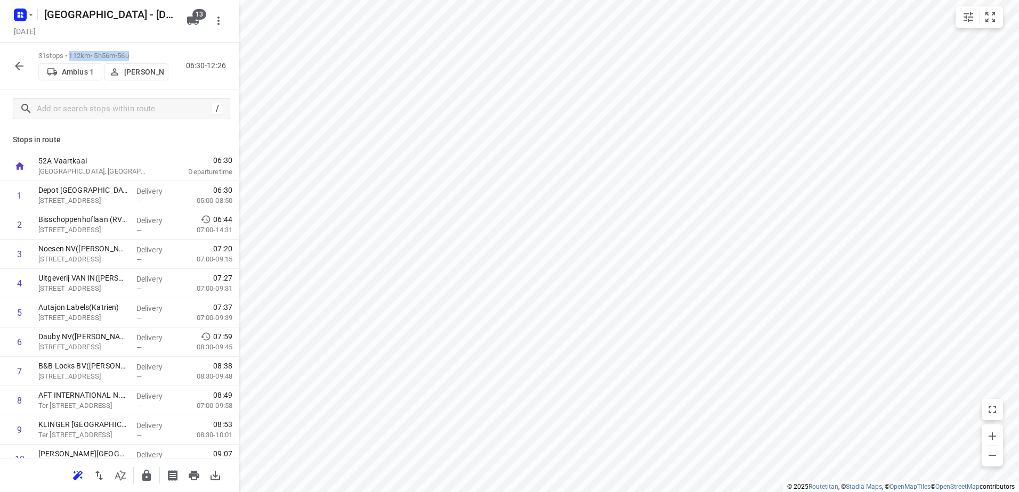
drag, startPoint x: 147, startPoint y: 51, endPoint x: 71, endPoint y: 52, distance: 76.2
click at [71, 52] on p "31 stops • 112km • 5h56m • 56u" at bounding box center [103, 56] width 130 height 10
click at [76, 52] on p "31 stops • 112km • 5h56m • 56u" at bounding box center [103, 56] width 130 height 10
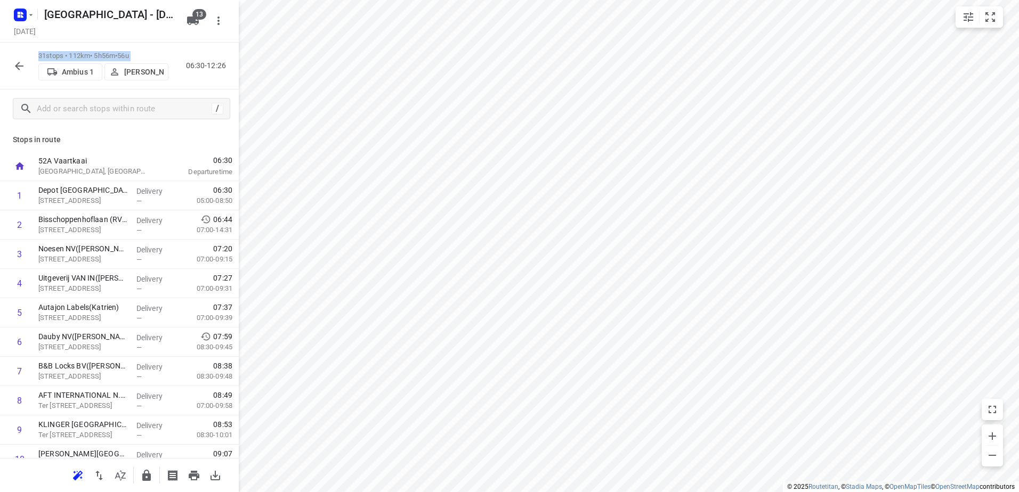
click at [76, 52] on p "31 stops • 112km • 5h56m • 56u" at bounding box center [103, 56] width 130 height 10
click at [77, 52] on p "31 stops • 112km • 5h56m • 56u" at bounding box center [103, 56] width 130 height 10
click at [155, 52] on p "31 stops • 112km • 5h56m • 56u" at bounding box center [103, 56] width 130 height 10
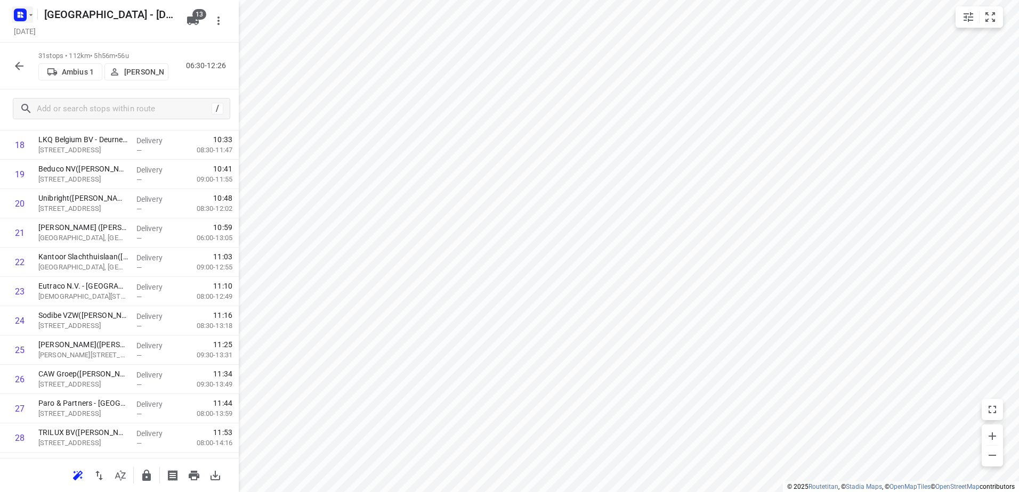
scroll to position [394, 0]
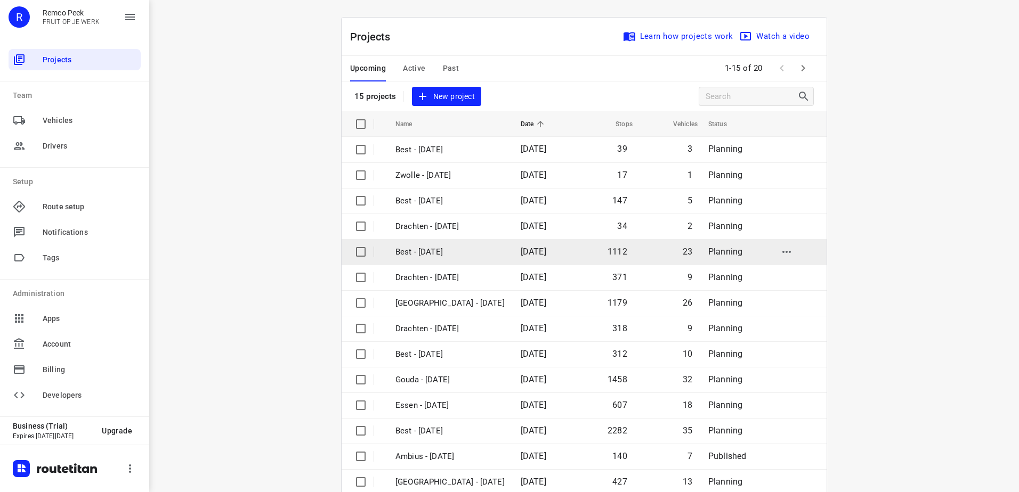
scroll to position [46, 0]
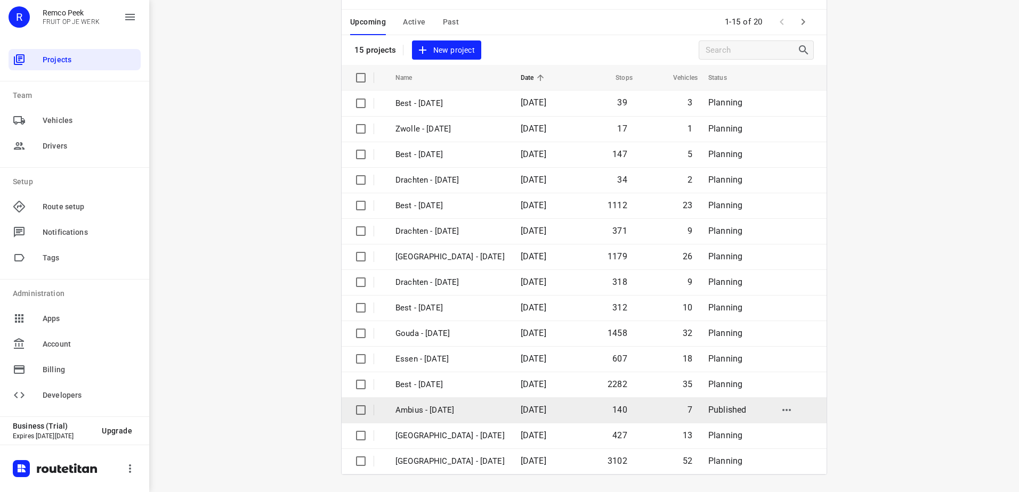
click at [437, 416] on p "Ambius - [DATE]" at bounding box center [449, 410] width 109 height 12
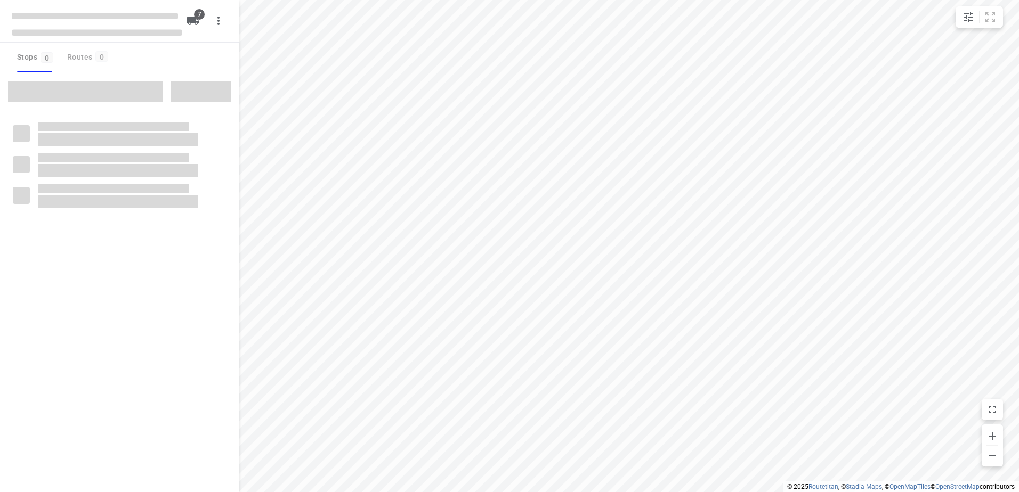
checkbox input "true"
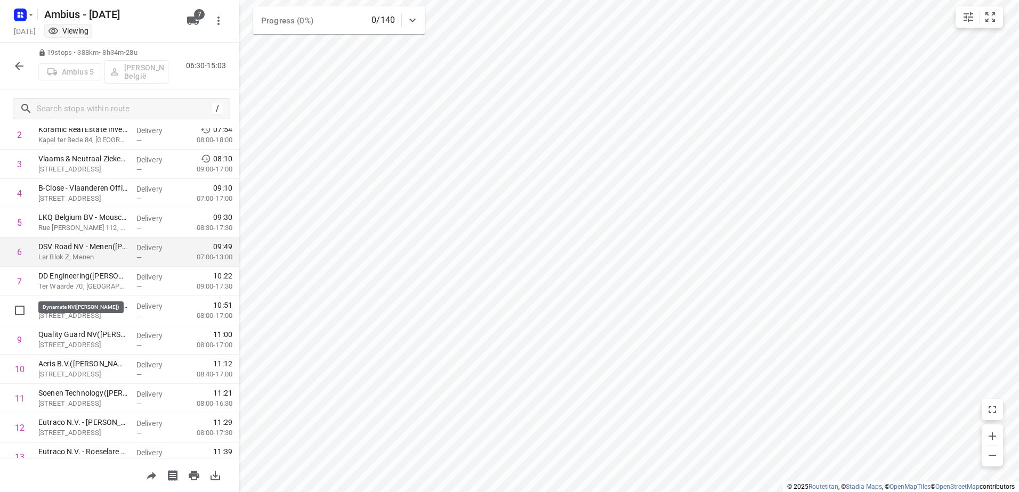
scroll to position [107, 0]
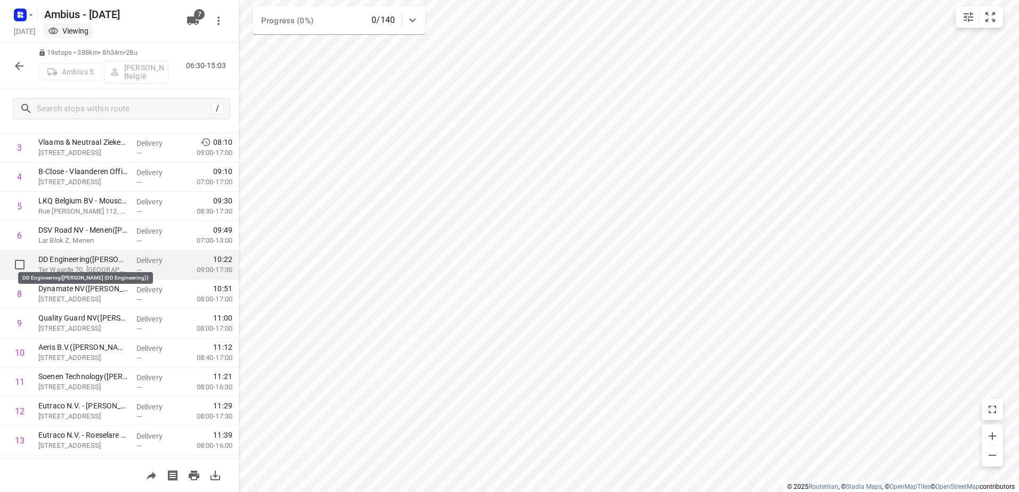
click at [108, 258] on p "DD Engineering([PERSON_NAME] (DD Engineering))" at bounding box center [83, 259] width 90 height 11
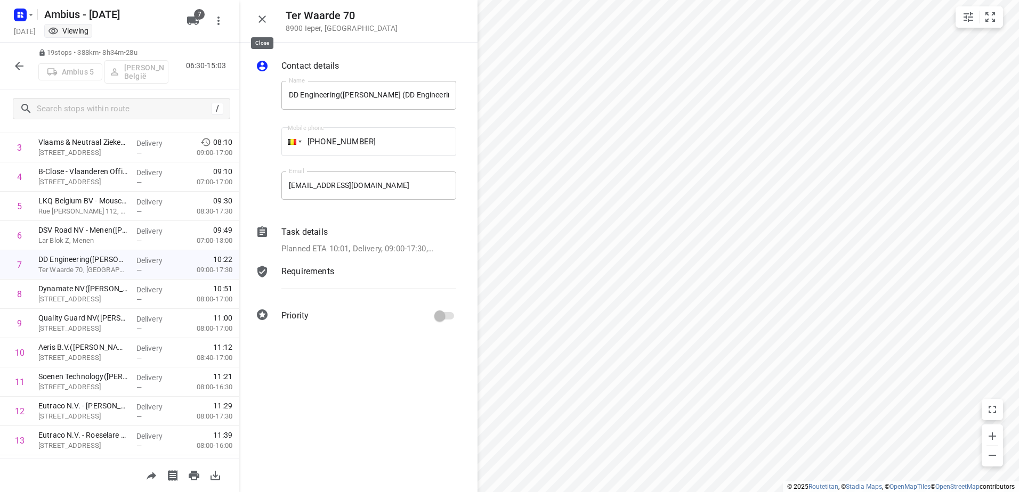
click at [266, 20] on icon "button" at bounding box center [262, 19] width 13 height 13
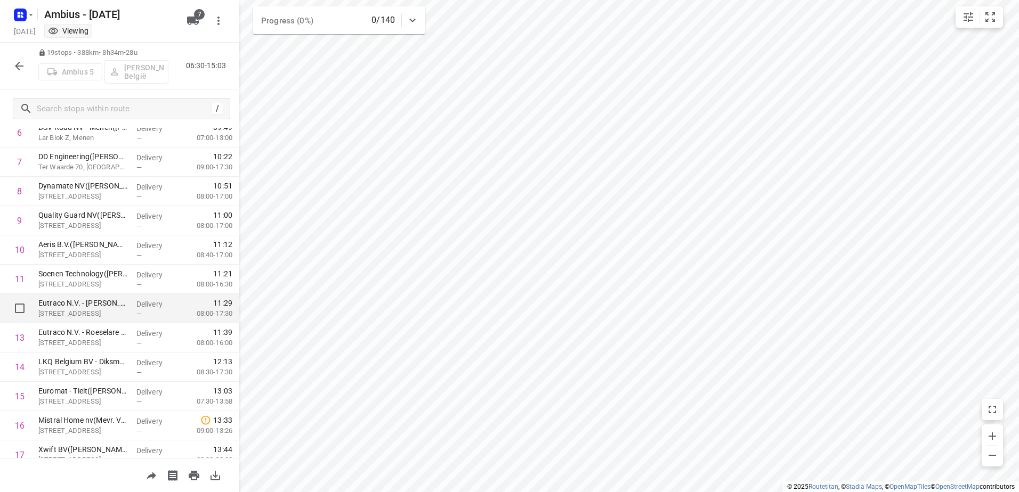
scroll to position [213, 0]
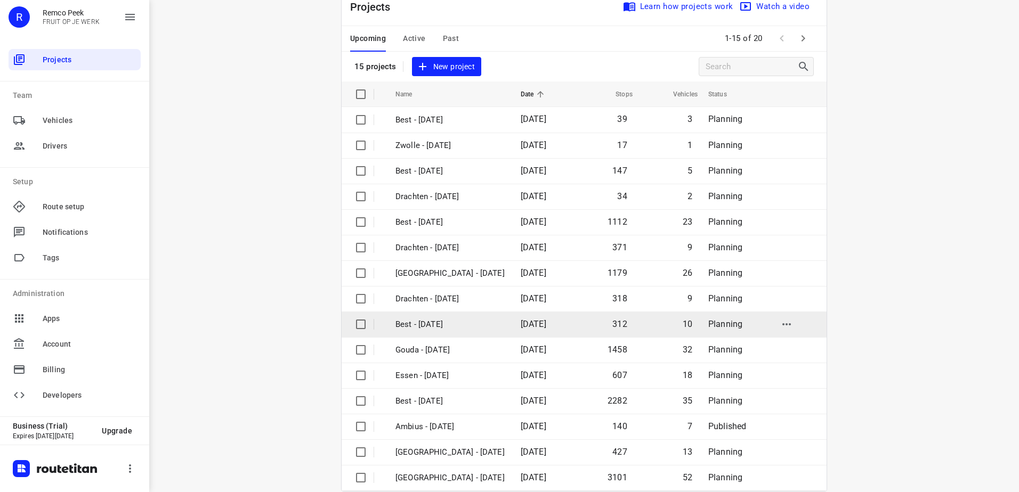
scroll to position [46, 0]
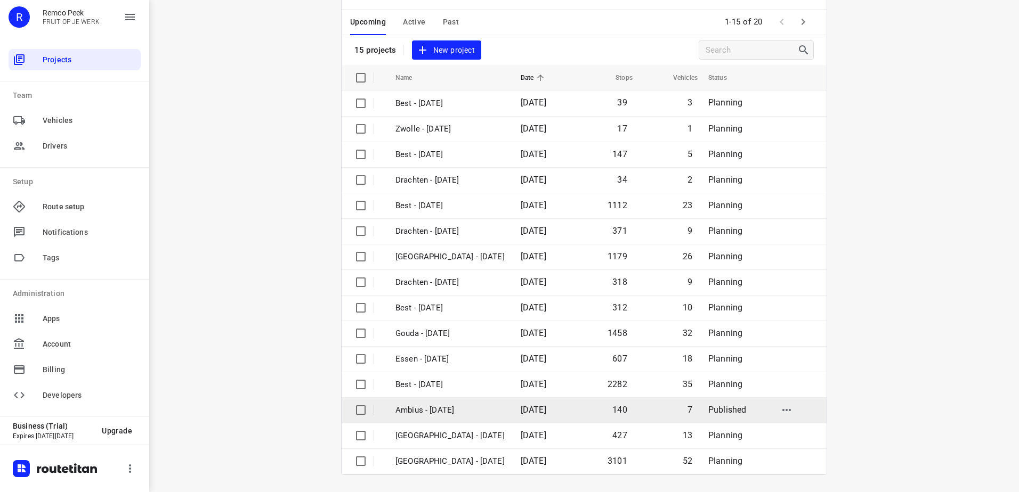
click at [435, 409] on p "Ambius - [DATE]" at bounding box center [449, 410] width 109 height 12
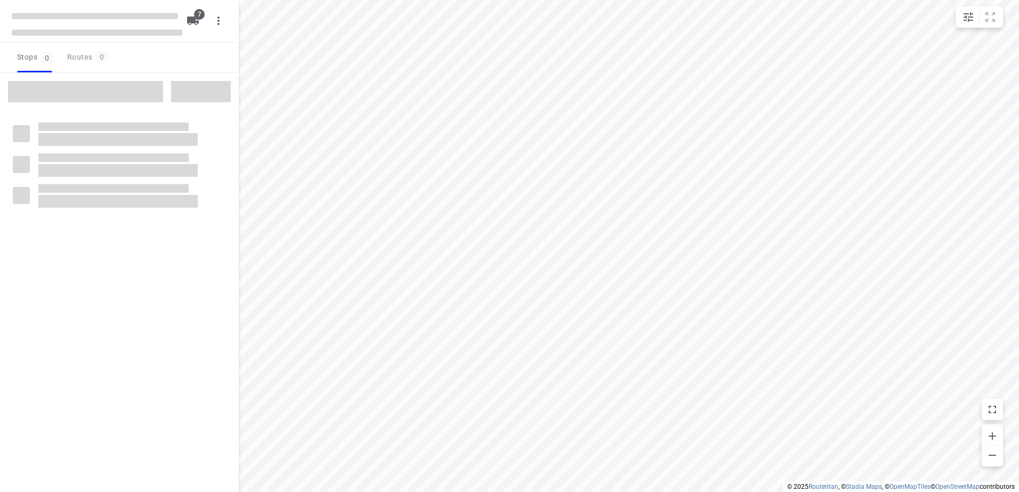
checkbox input "true"
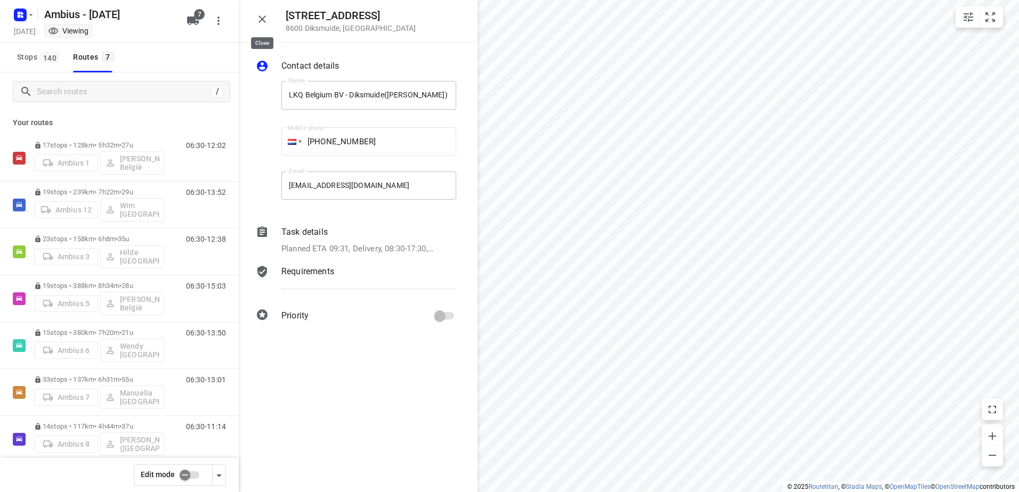
click at [268, 20] on icon "button" at bounding box center [262, 19] width 13 height 13
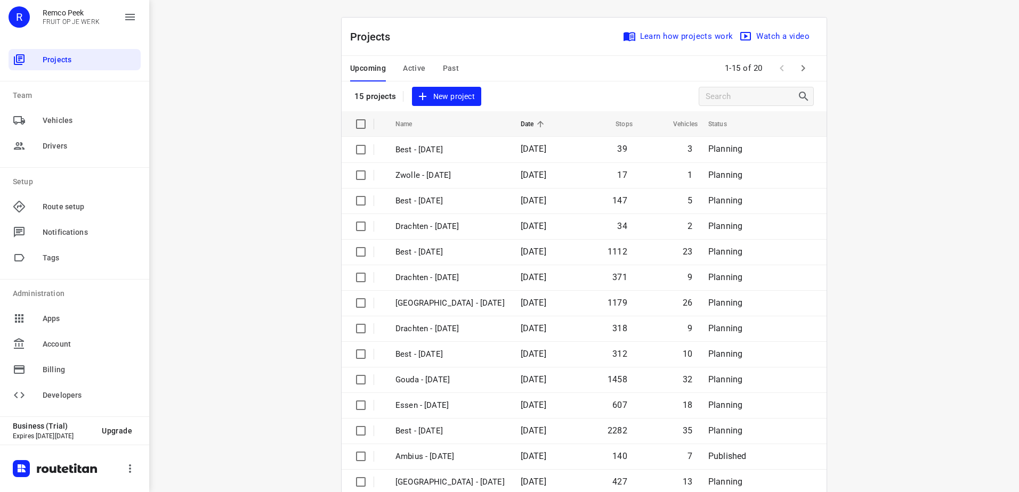
click at [24, 18] on div "R" at bounding box center [19, 16] width 21 height 21
click at [52, 18] on p "FRUIT OP JE WERK" at bounding box center [71, 21] width 57 height 7
click at [22, 14] on div "R" at bounding box center [19, 16] width 21 height 21
click at [58, 122] on span "Vehicles" at bounding box center [90, 120] width 94 height 11
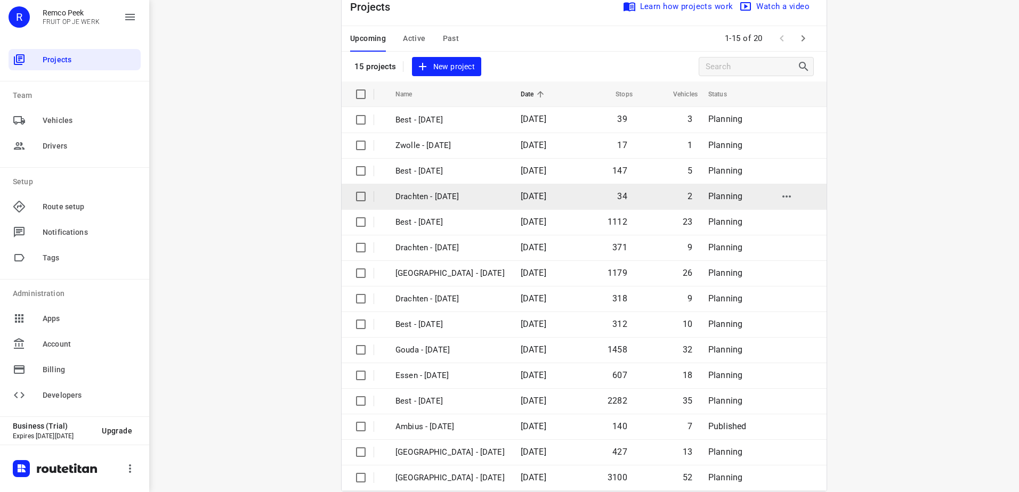
scroll to position [46, 0]
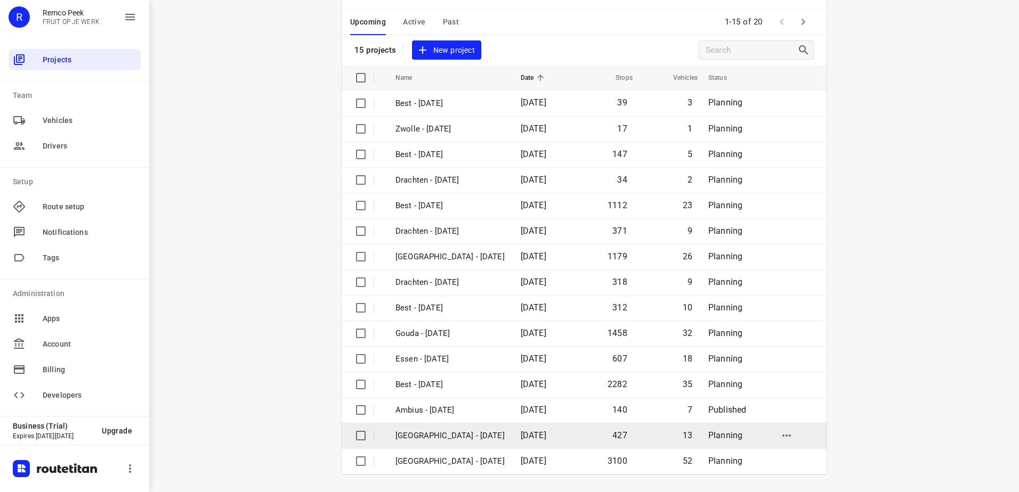
click at [450, 436] on p "[GEOGRAPHIC_DATA] - [DATE]" at bounding box center [449, 436] width 109 height 12
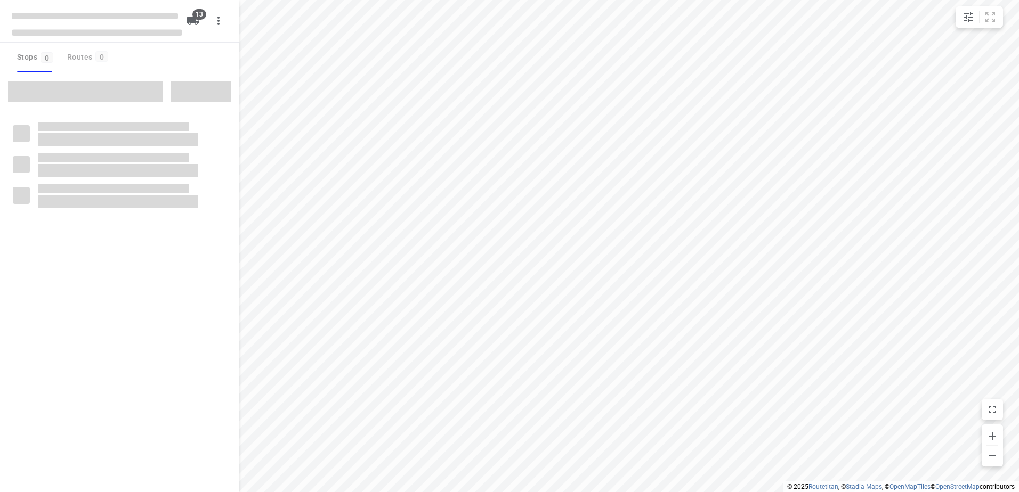
checkbox input "true"
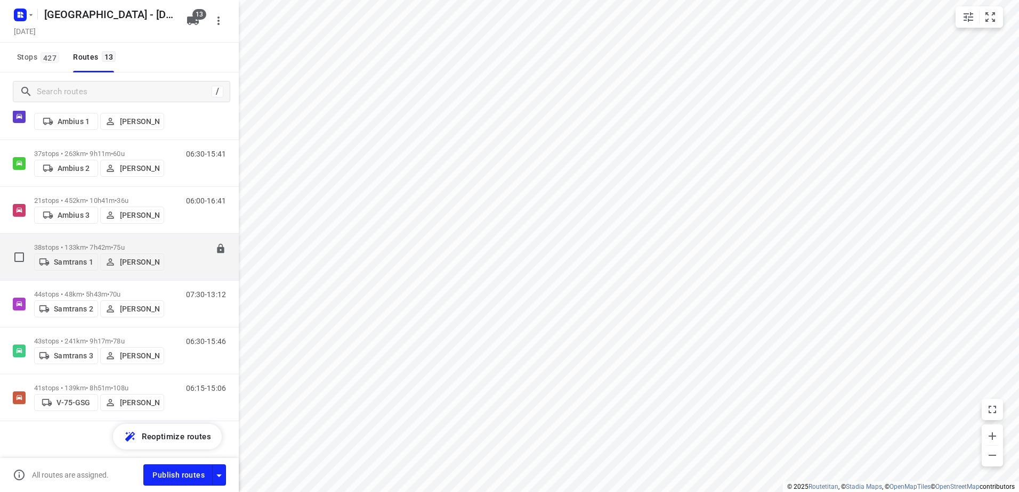
scroll to position [329, 0]
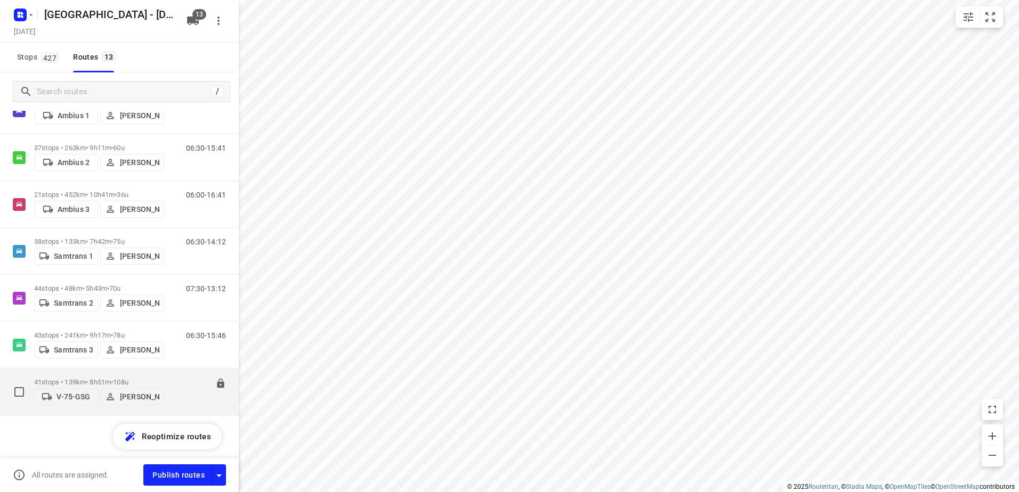
click at [124, 380] on span "108u" at bounding box center [120, 382] width 15 height 8
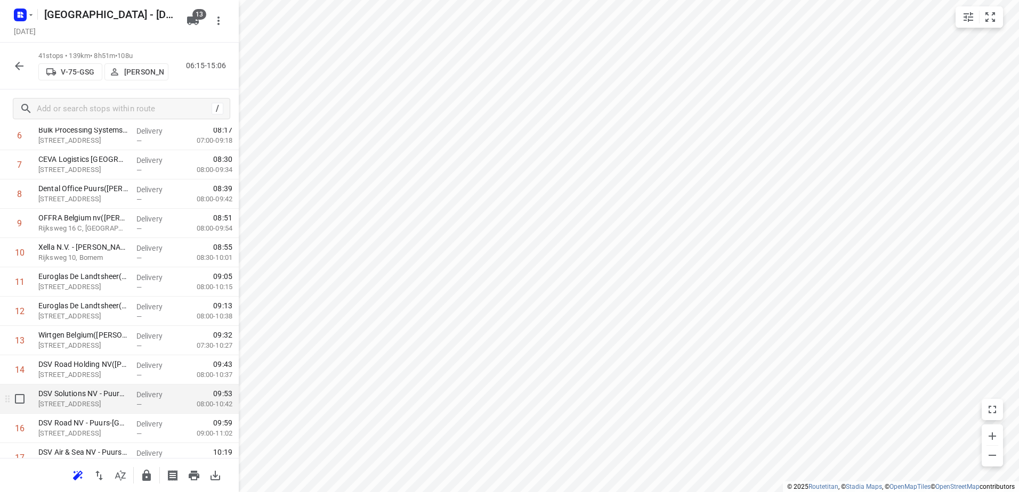
scroll to position [213, 0]
